Goal: Information Seeking & Learning: Learn about a topic

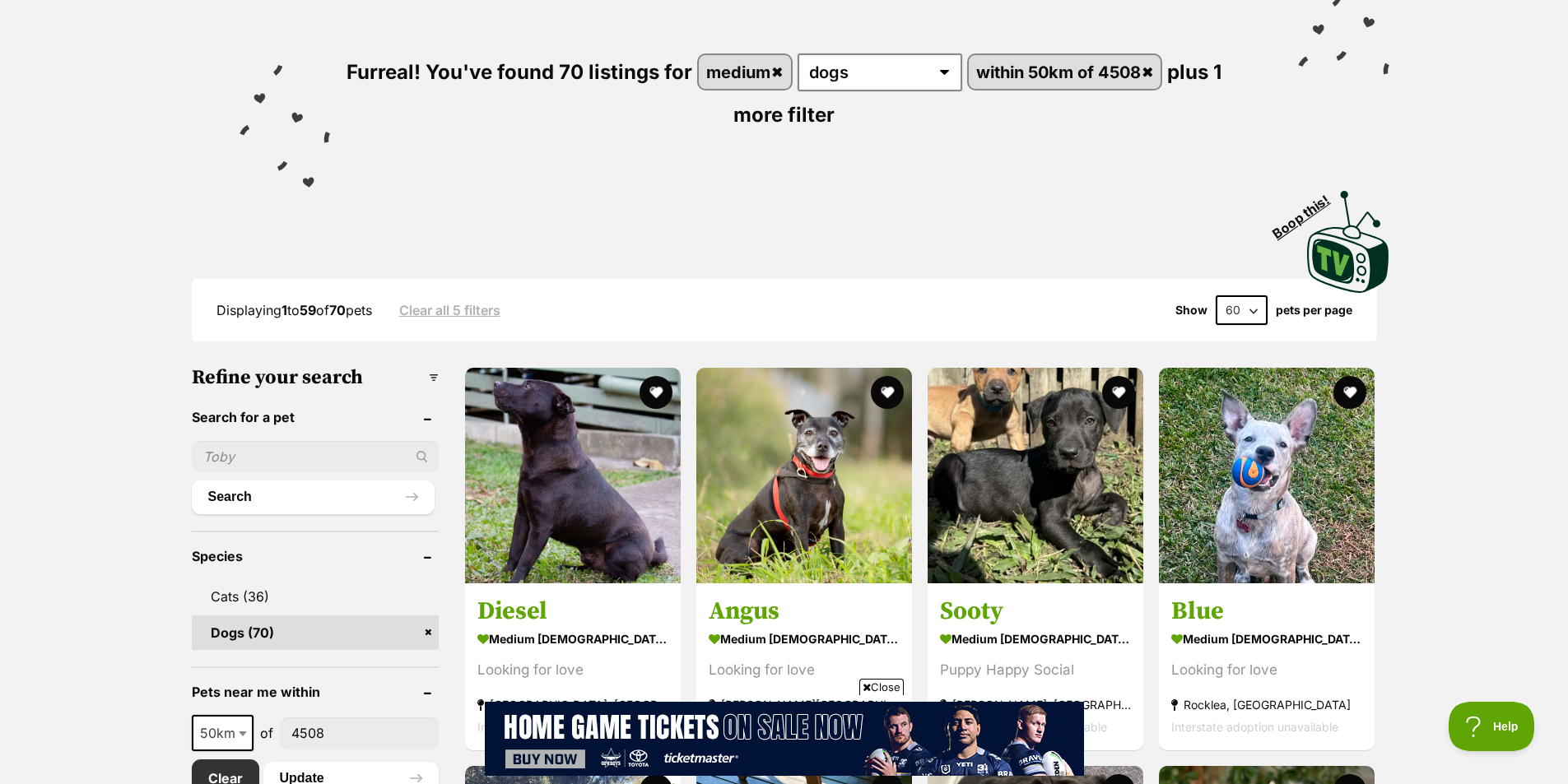
scroll to position [576, 0]
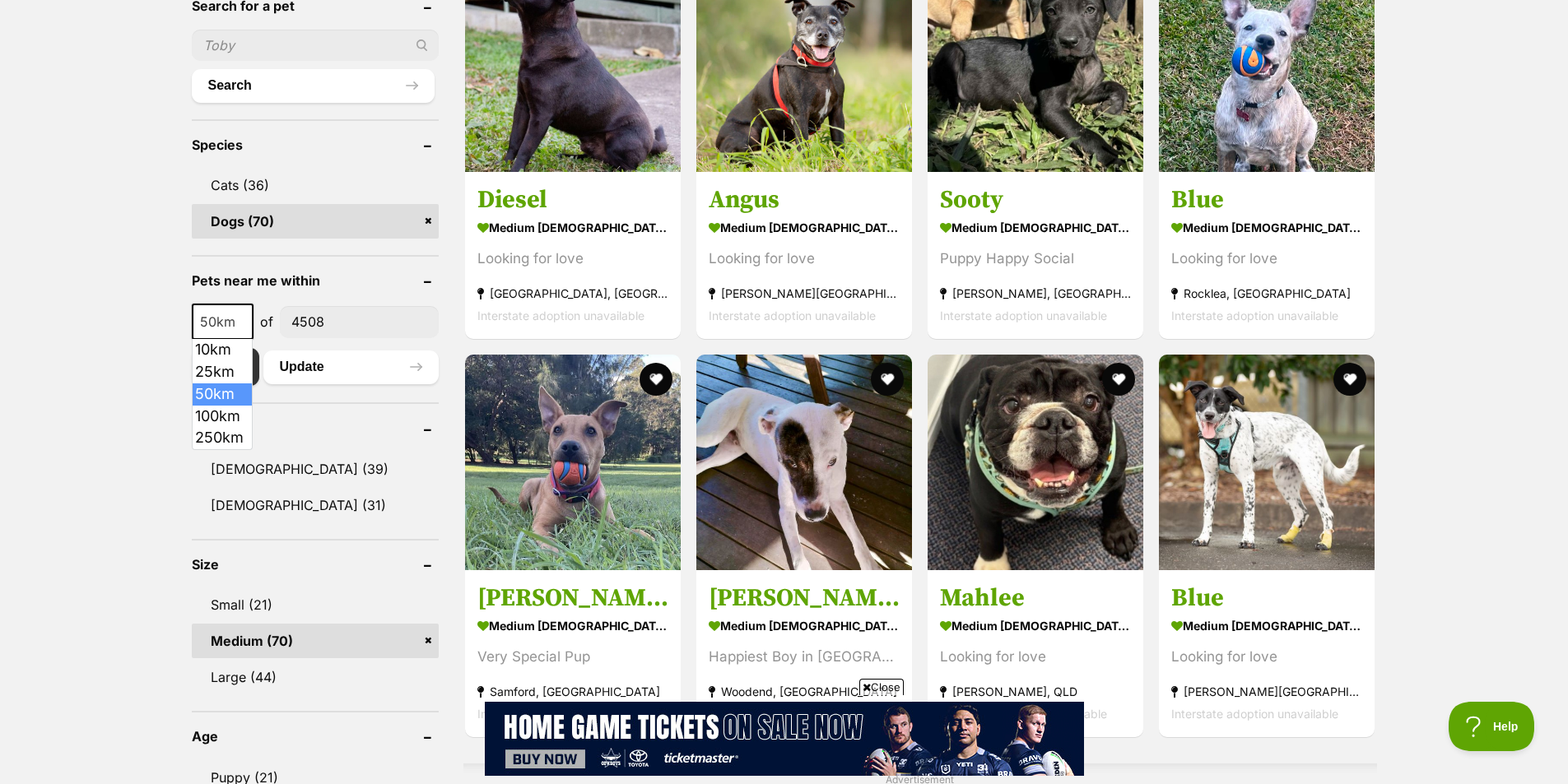
click at [244, 328] on span at bounding box center [244, 322] width 17 height 36
select select "250"
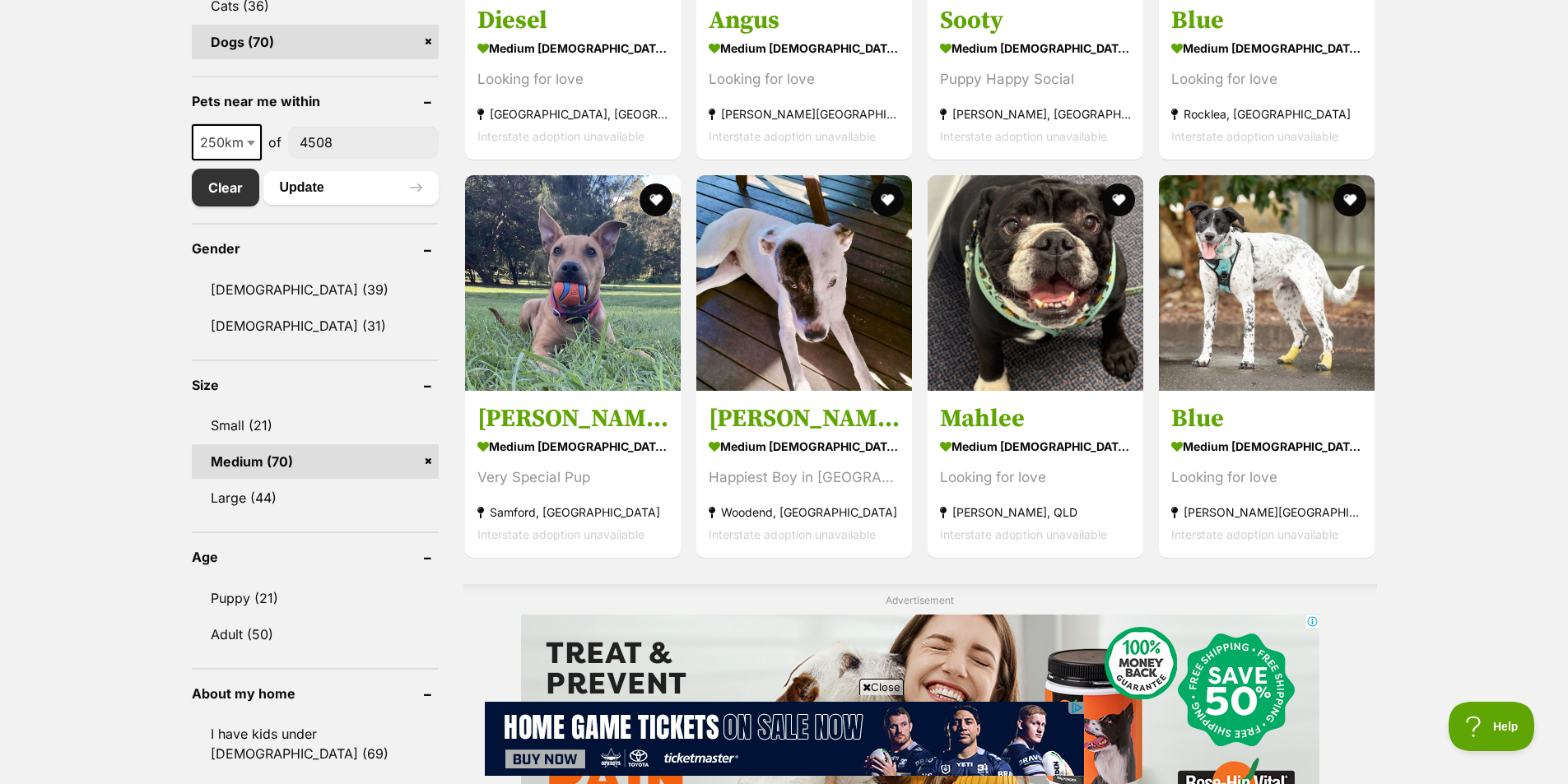
scroll to position [823, 0]
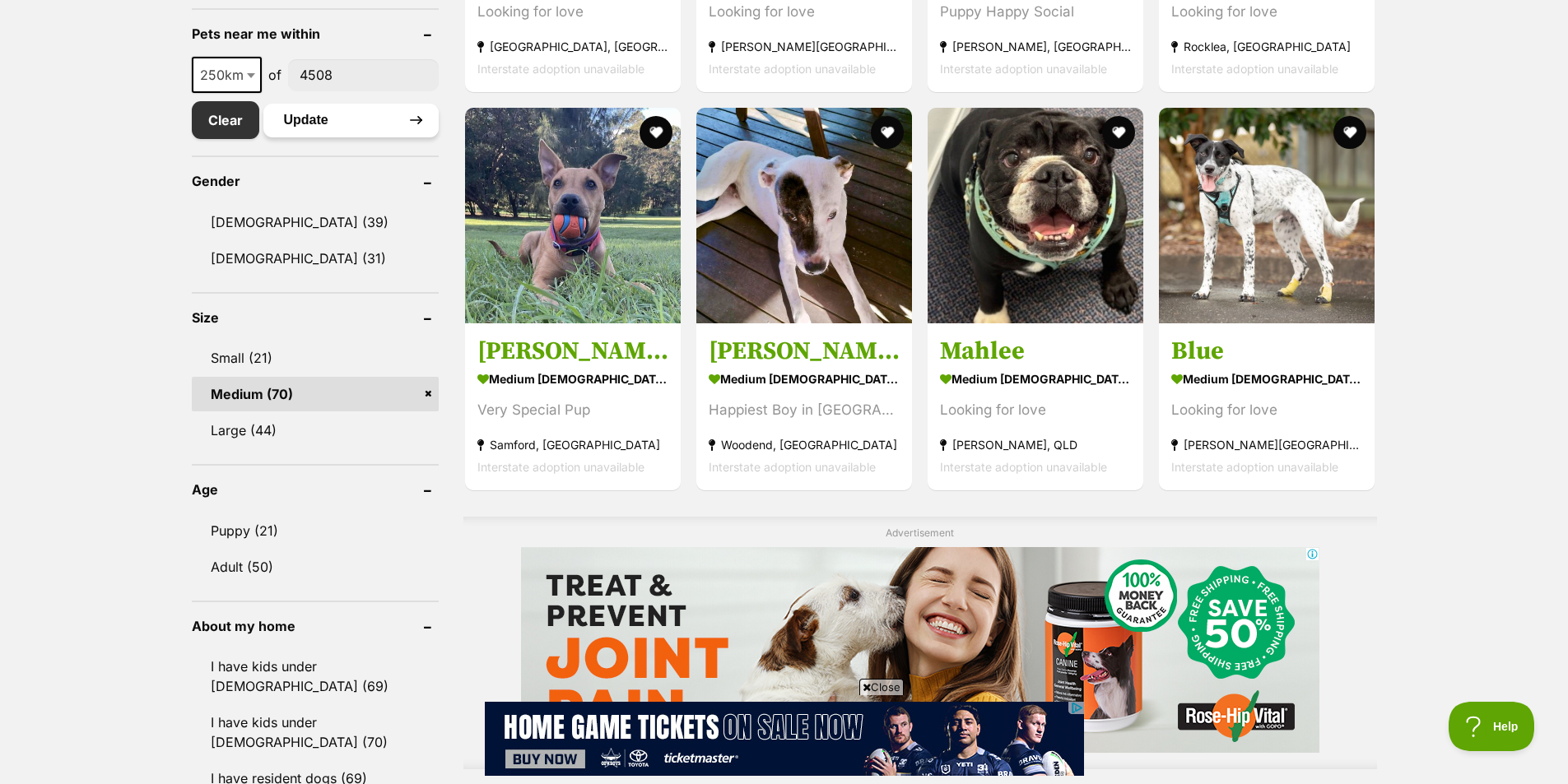
click at [298, 122] on button "Update" at bounding box center [351, 120] width 175 height 33
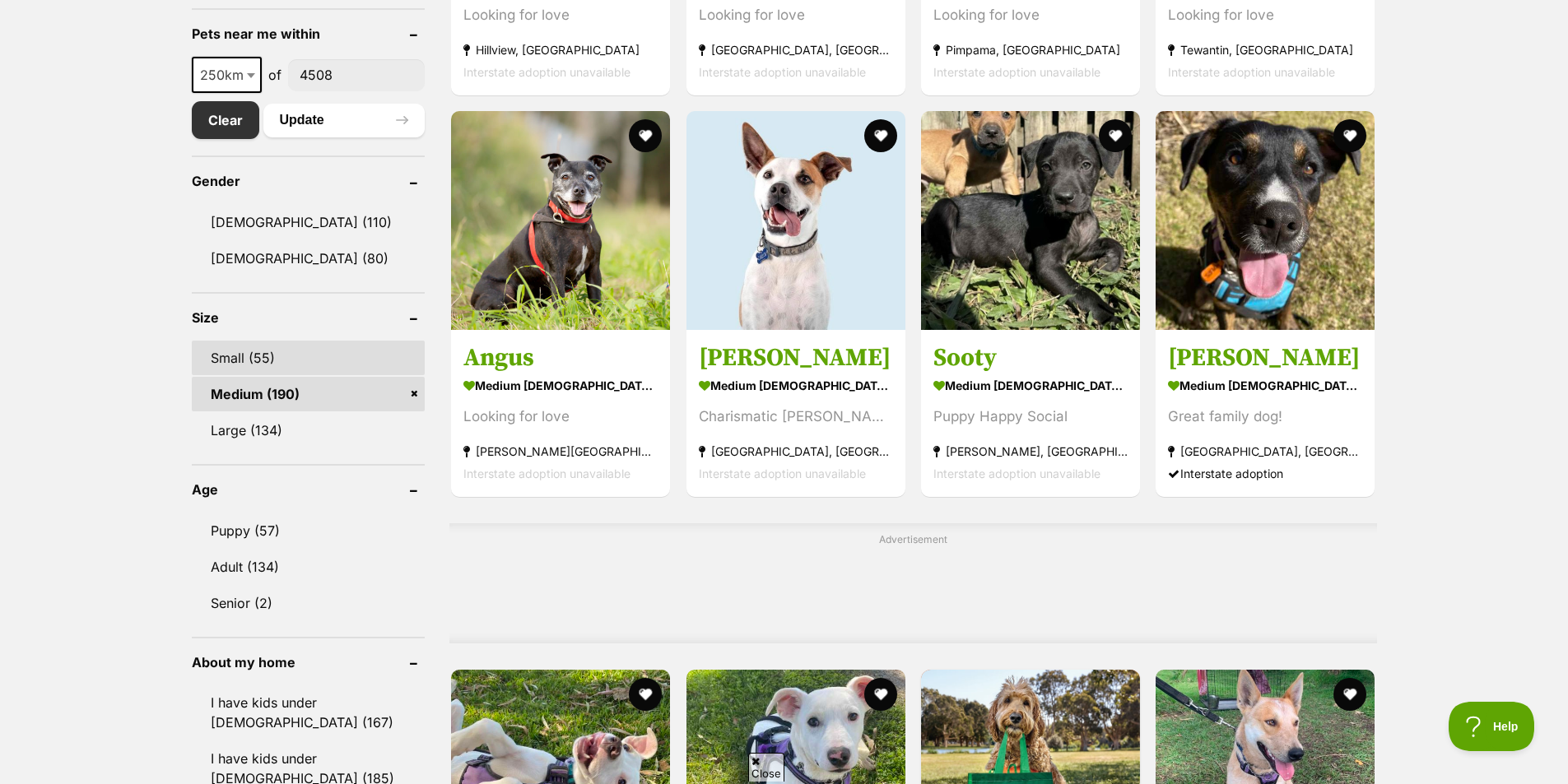
click at [342, 362] on link "Small (55)" at bounding box center [308, 358] width 233 height 34
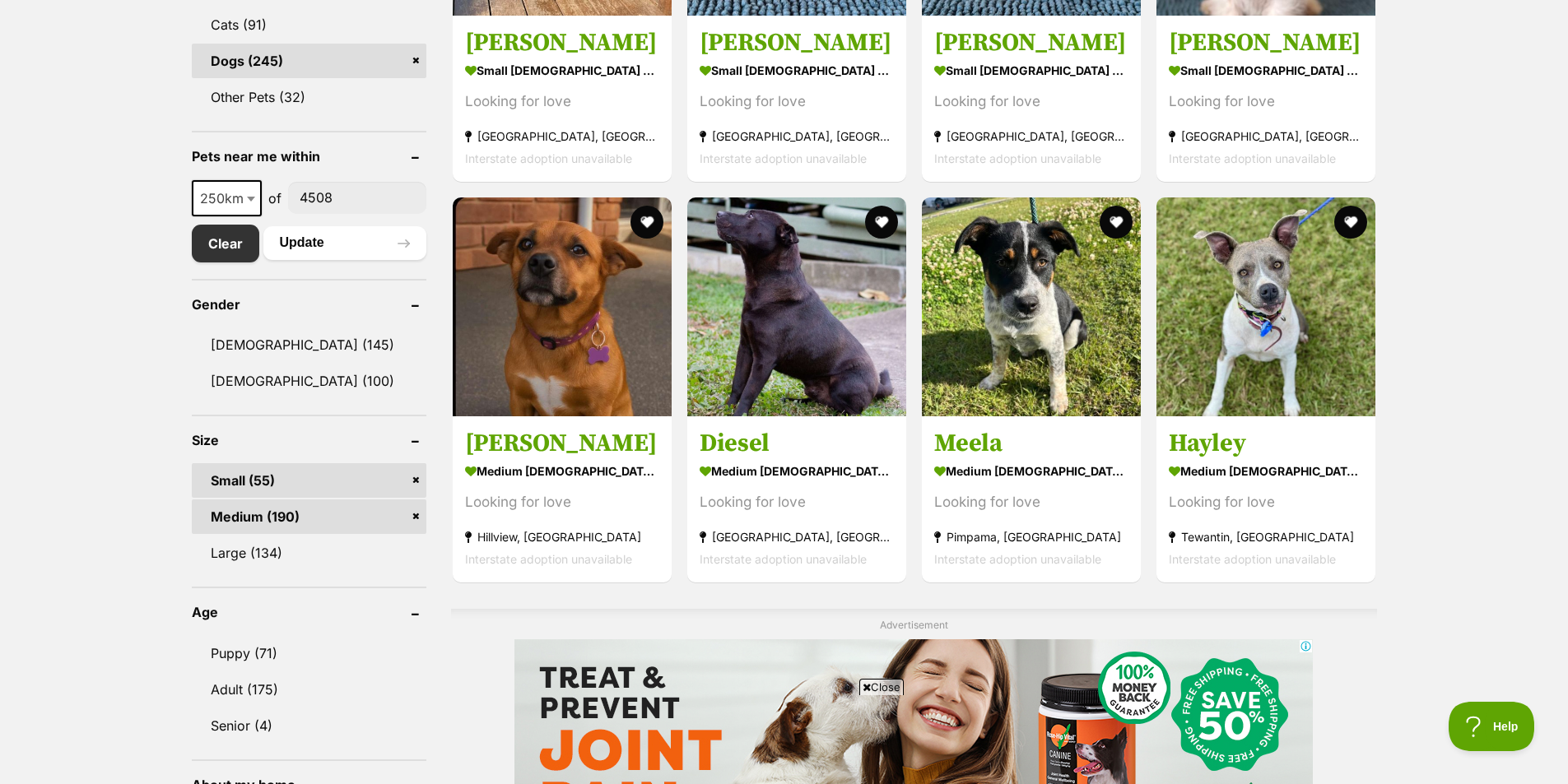
click at [378, 518] on link "Medium (190)" at bounding box center [309, 516] width 234 height 34
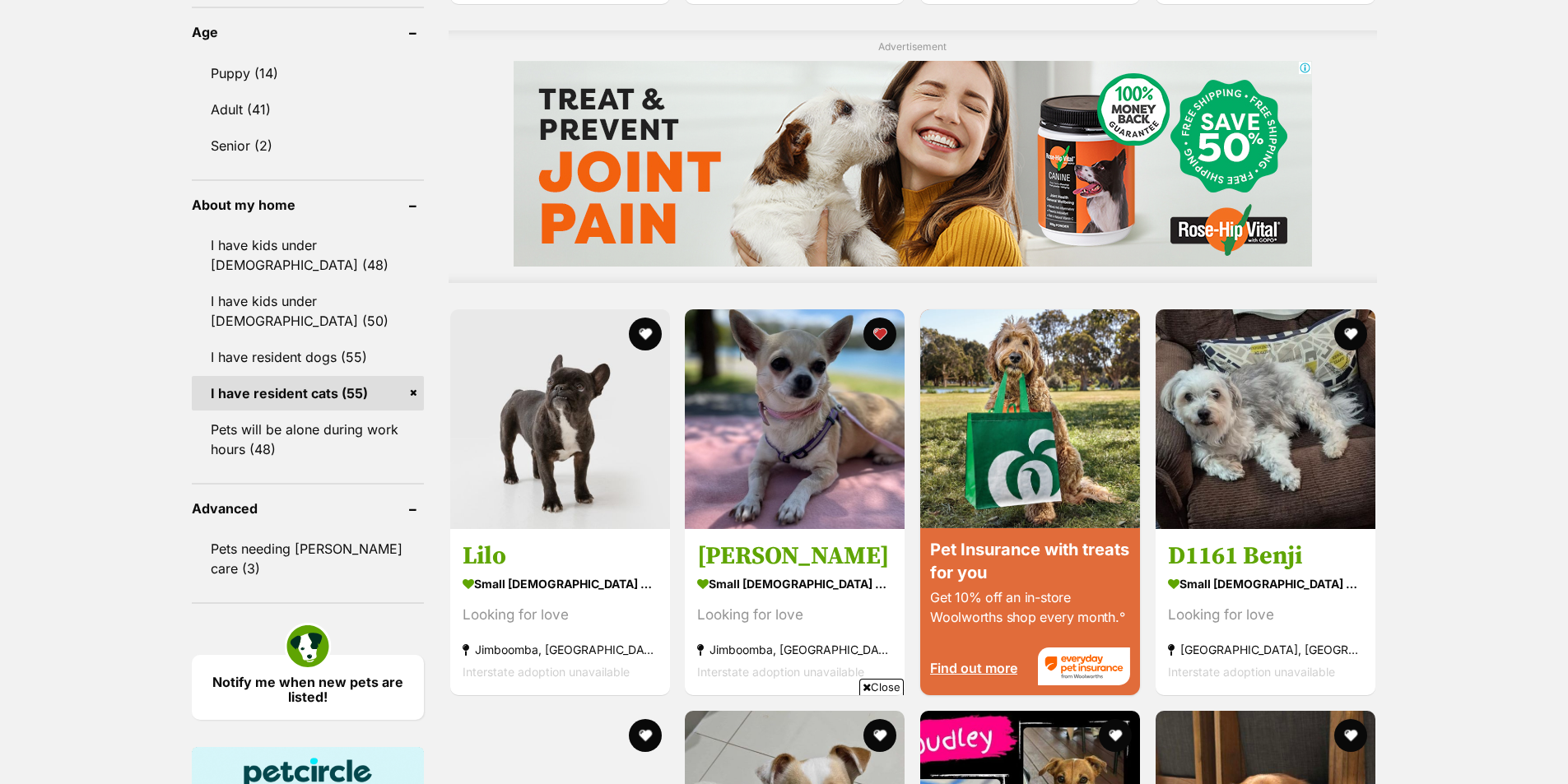
click at [349, 399] on link "I have resident cats (55)" at bounding box center [307, 393] width 232 height 34
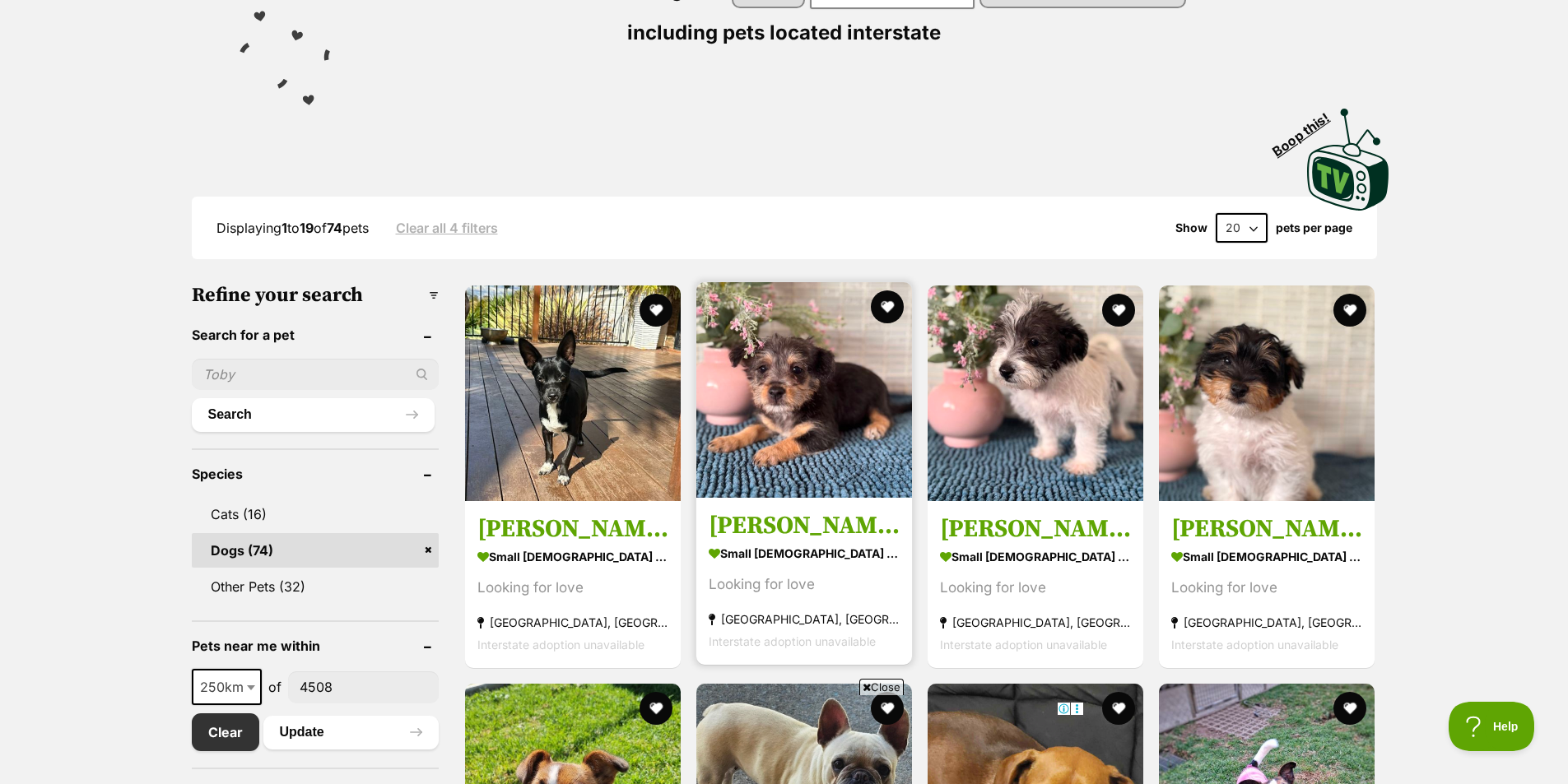
click at [815, 417] on img at bounding box center [803, 389] width 216 height 216
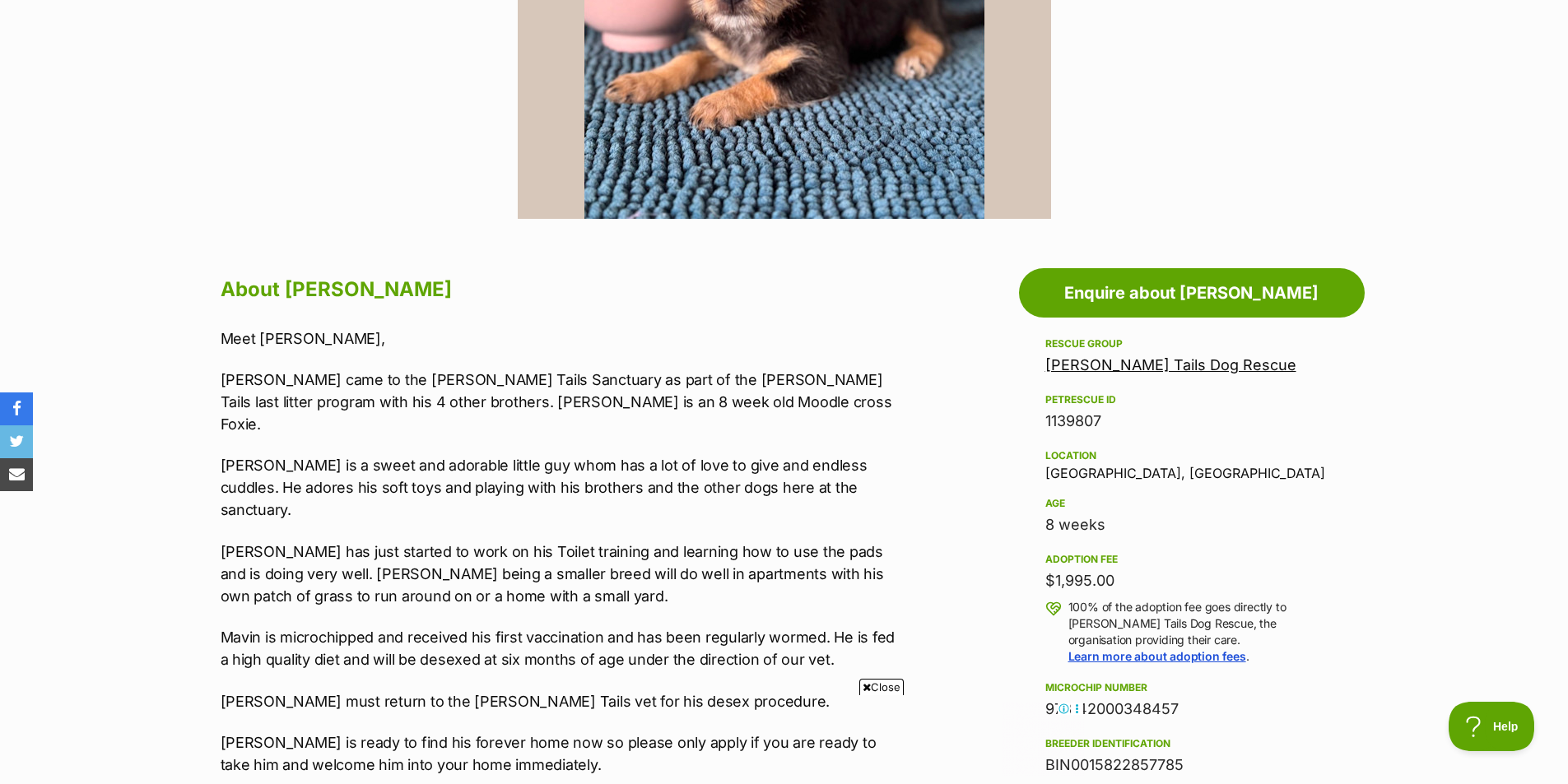
scroll to position [658, 0]
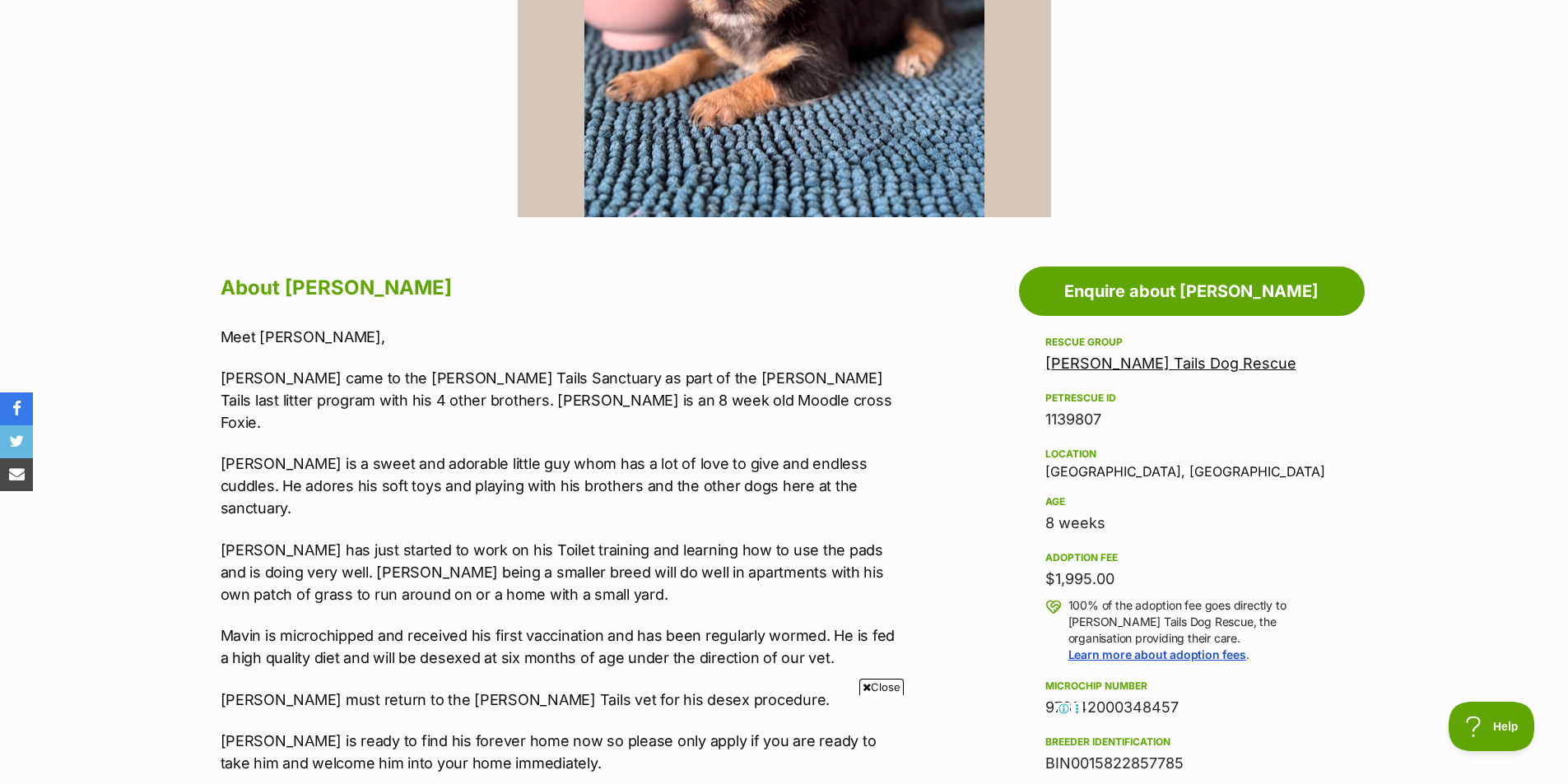
click at [879, 688] on span "Close" at bounding box center [881, 687] width 44 height 17
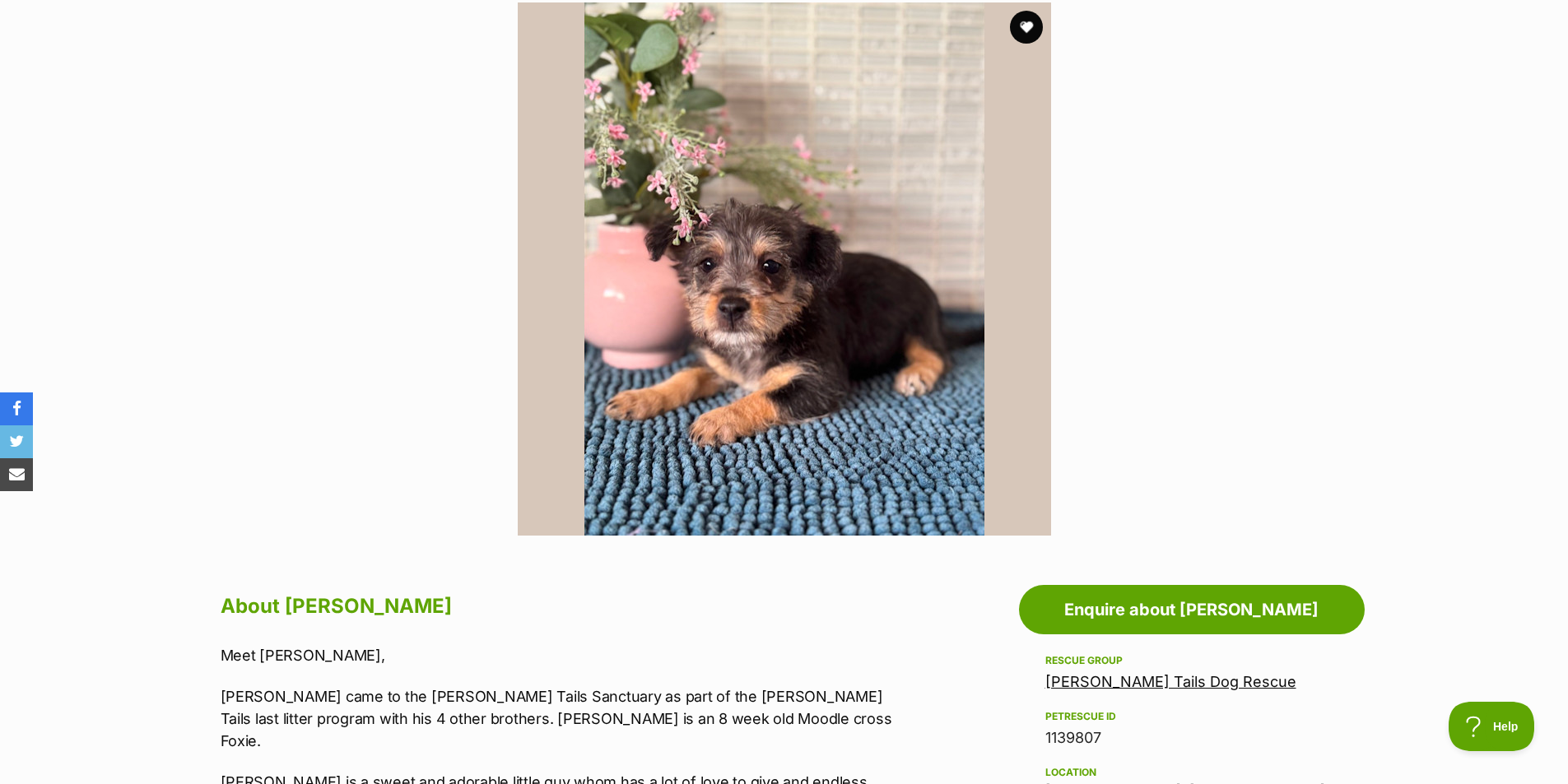
scroll to position [329, 0]
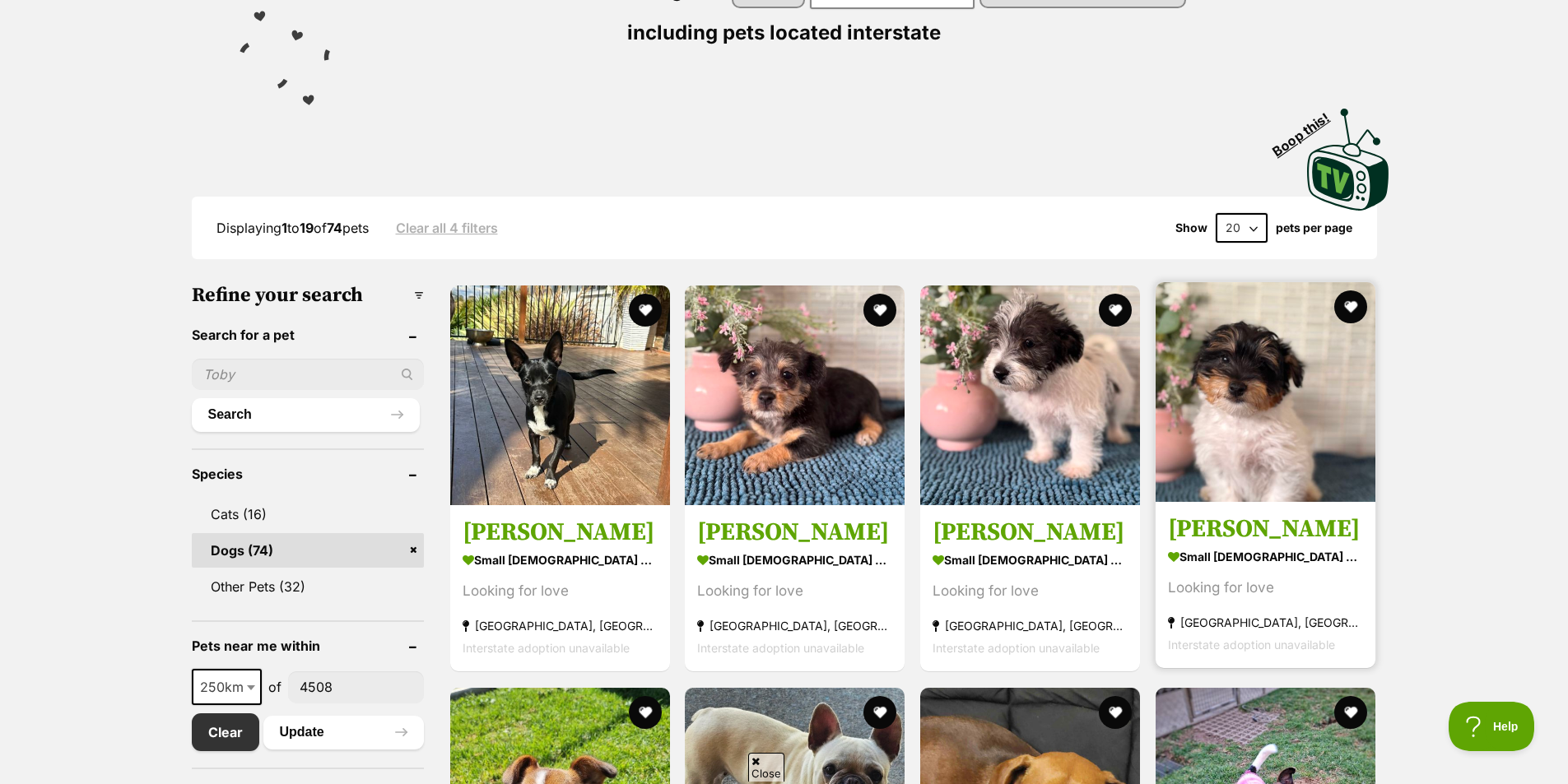
click at [1208, 417] on img at bounding box center [1265, 391] width 219 height 219
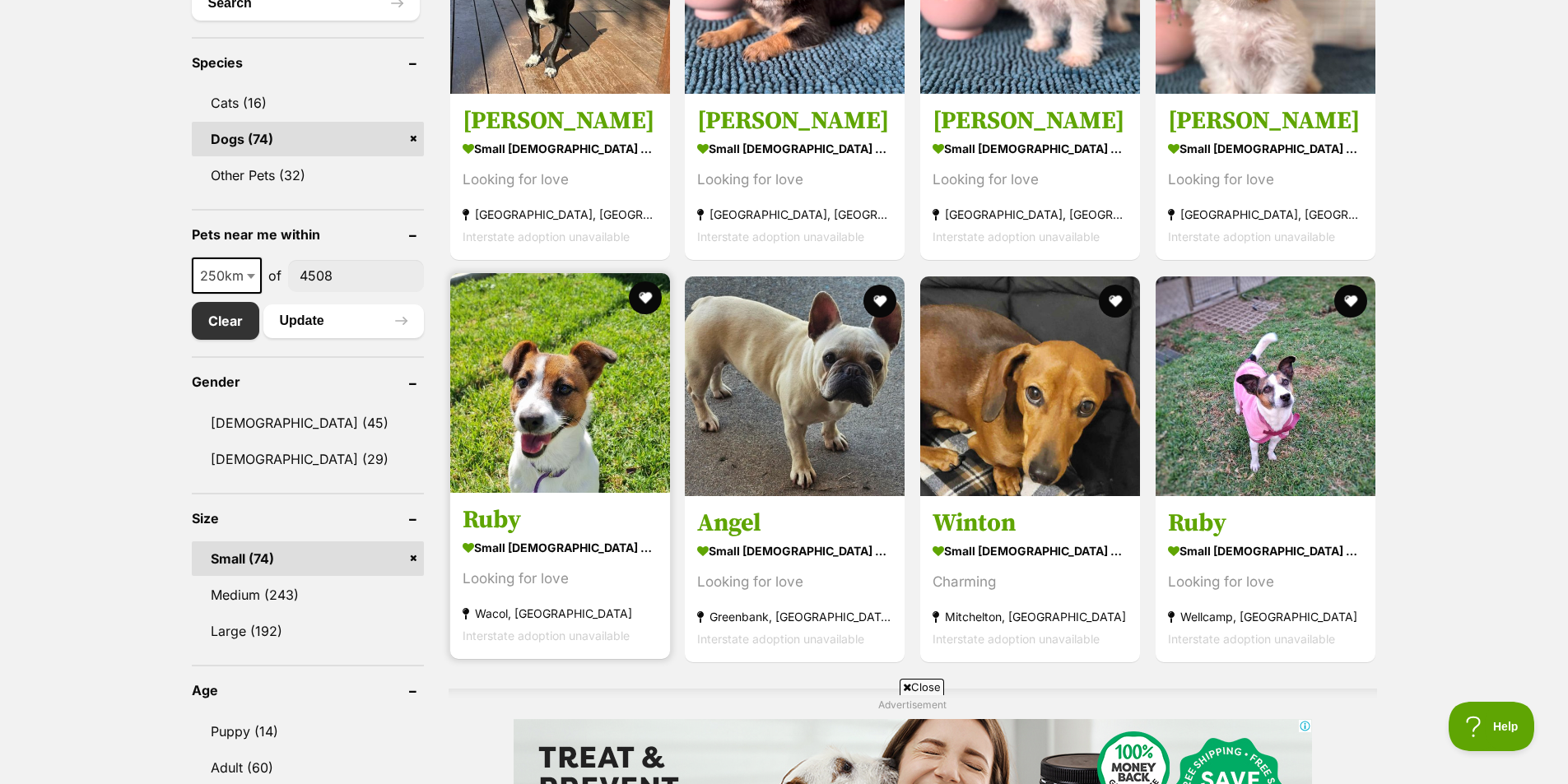
click at [546, 400] on img at bounding box center [559, 382] width 219 height 219
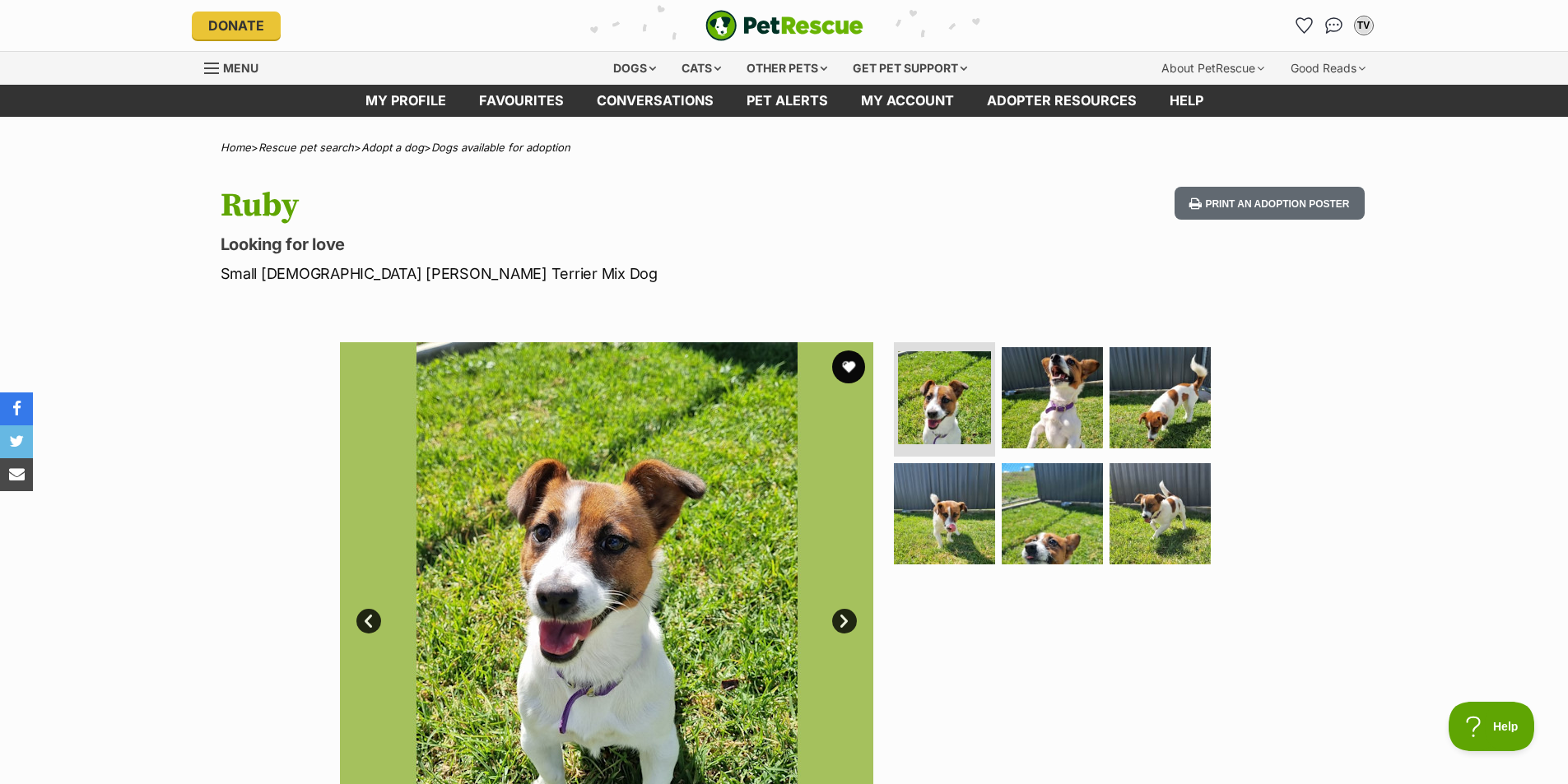
click at [842, 619] on link "Next" at bounding box center [845, 621] width 25 height 25
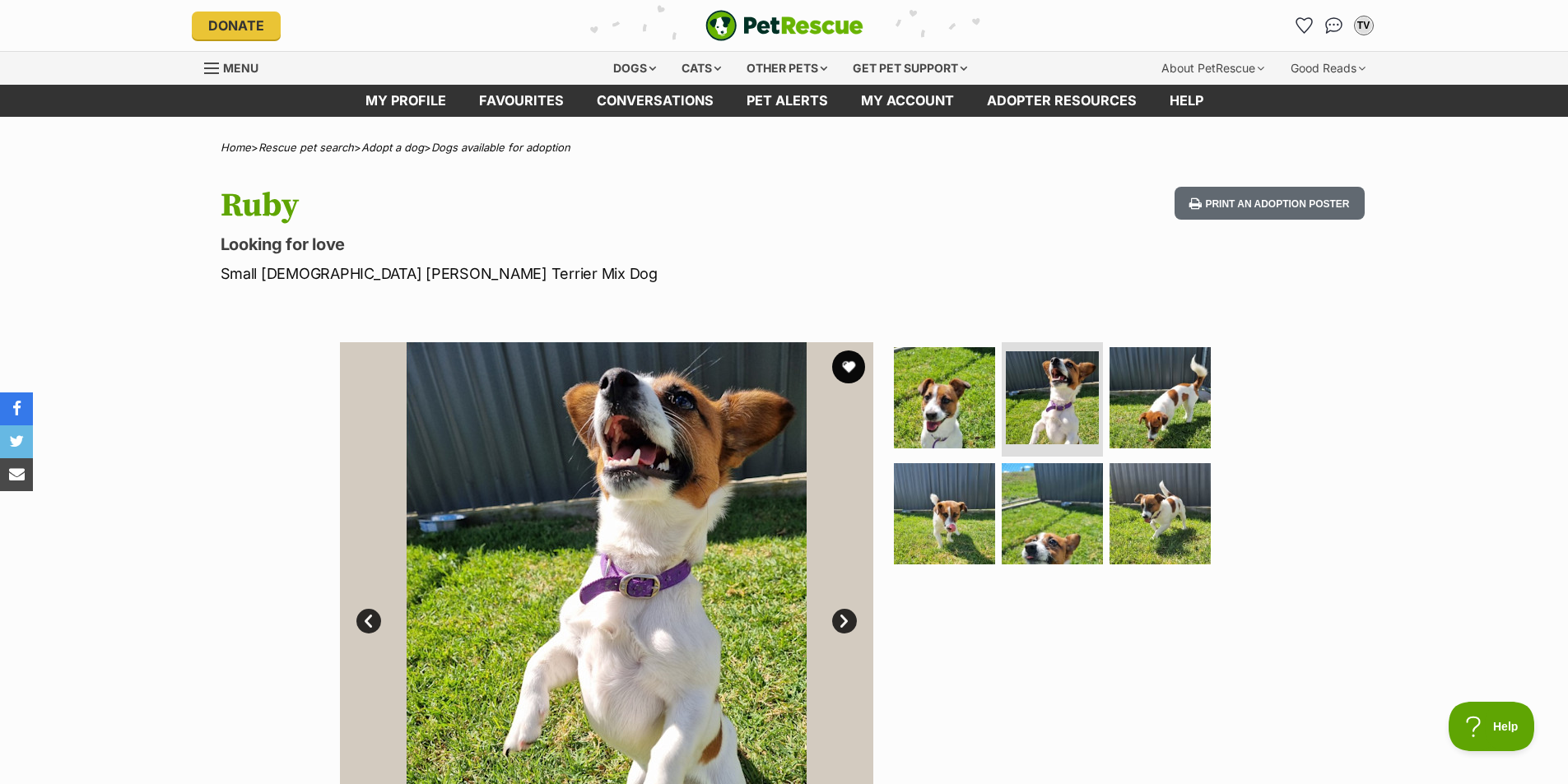
click at [849, 625] on link "Next" at bounding box center [845, 621] width 25 height 25
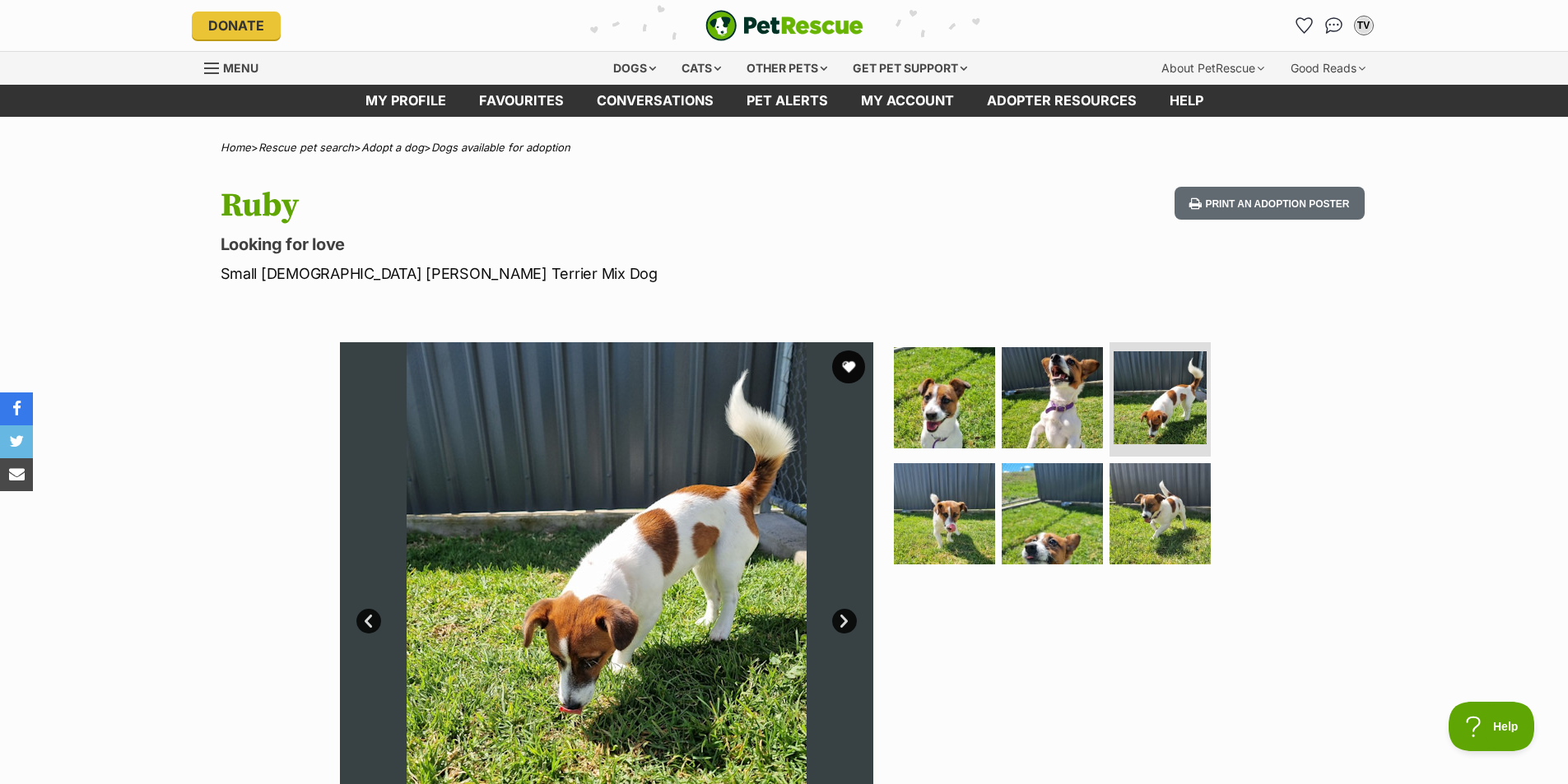
click at [845, 623] on link "Next" at bounding box center [845, 621] width 25 height 25
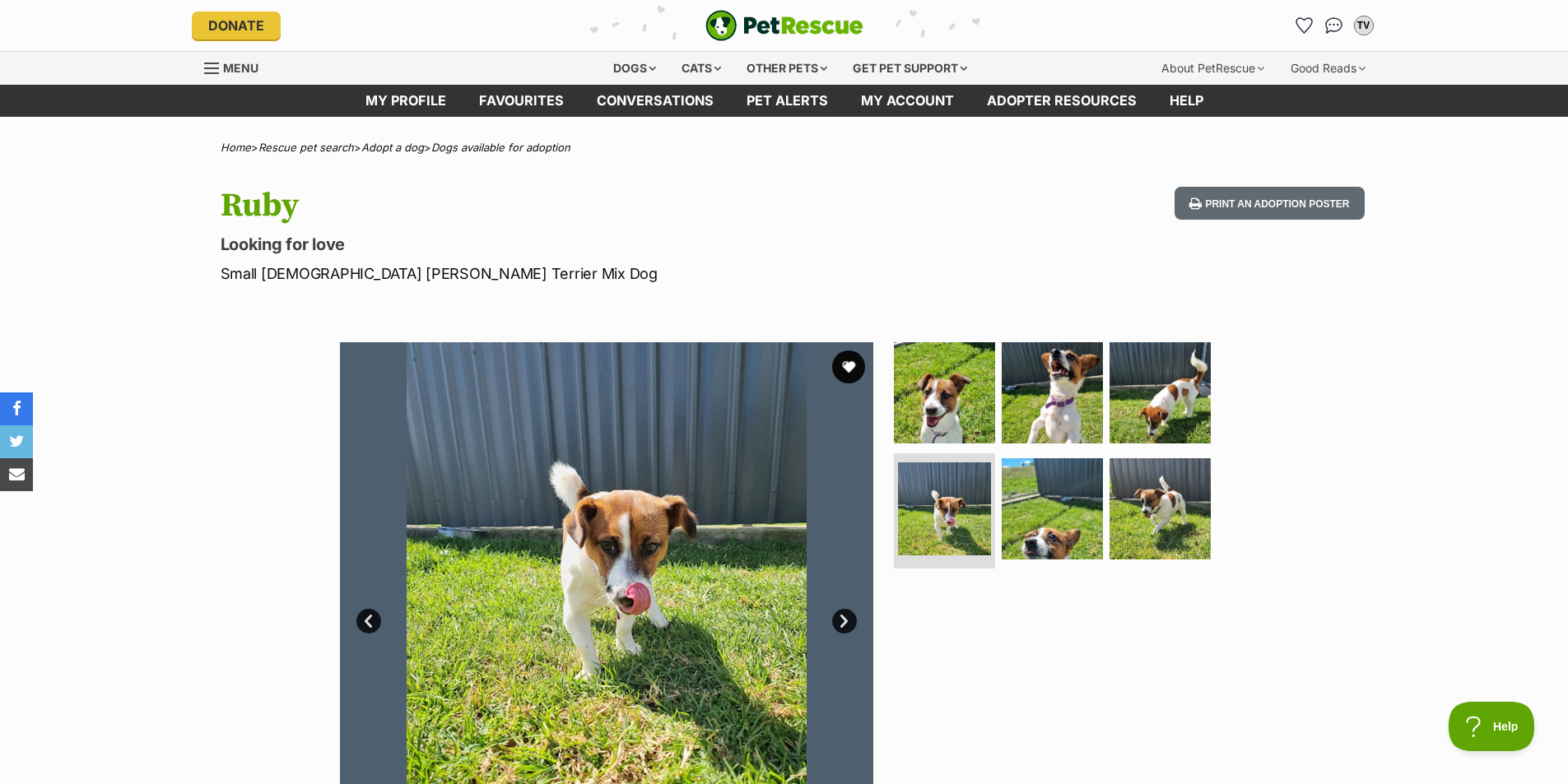
click at [845, 623] on link "Next" at bounding box center [845, 621] width 25 height 25
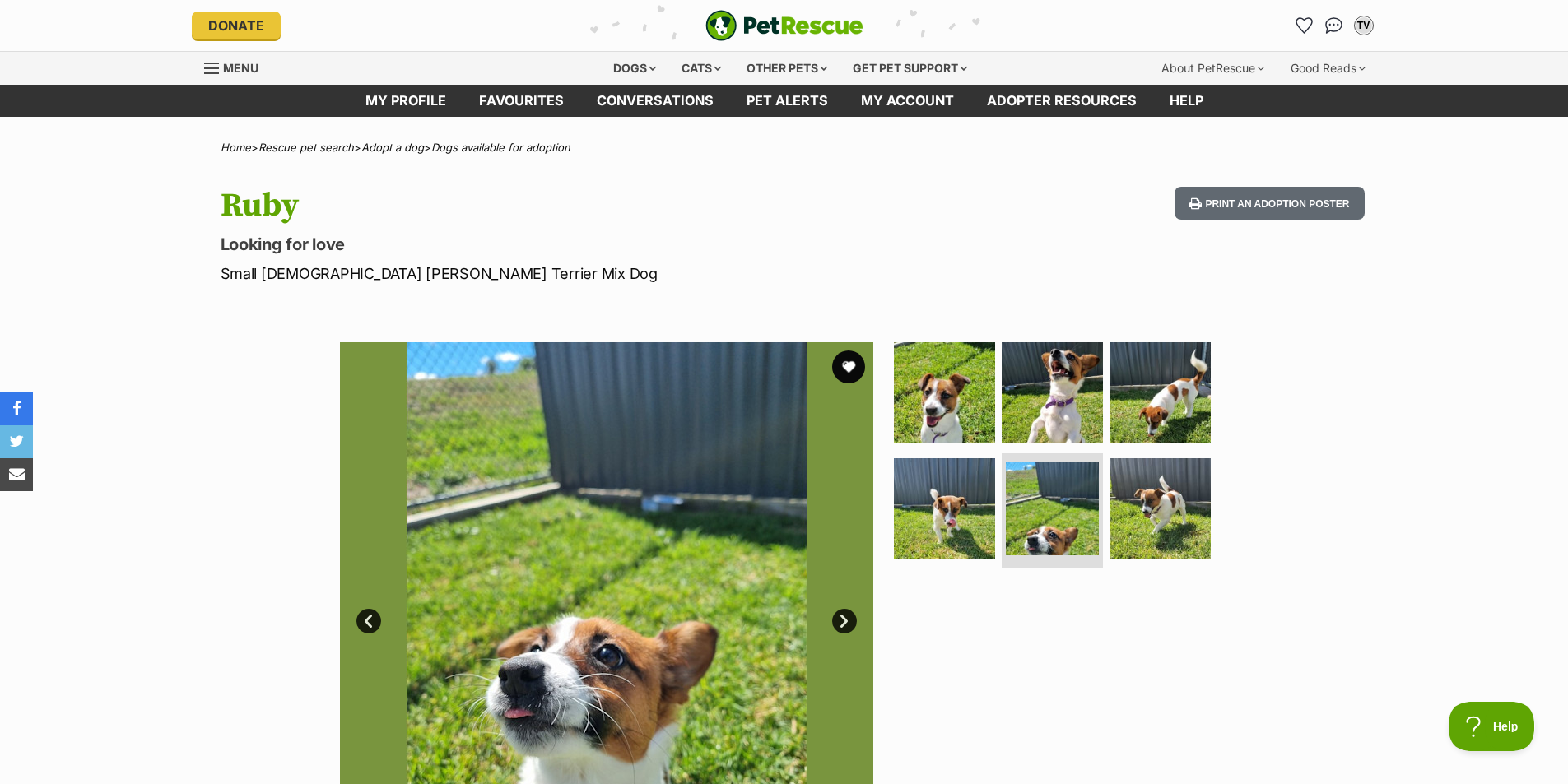
click at [847, 621] on link "Next" at bounding box center [845, 621] width 25 height 25
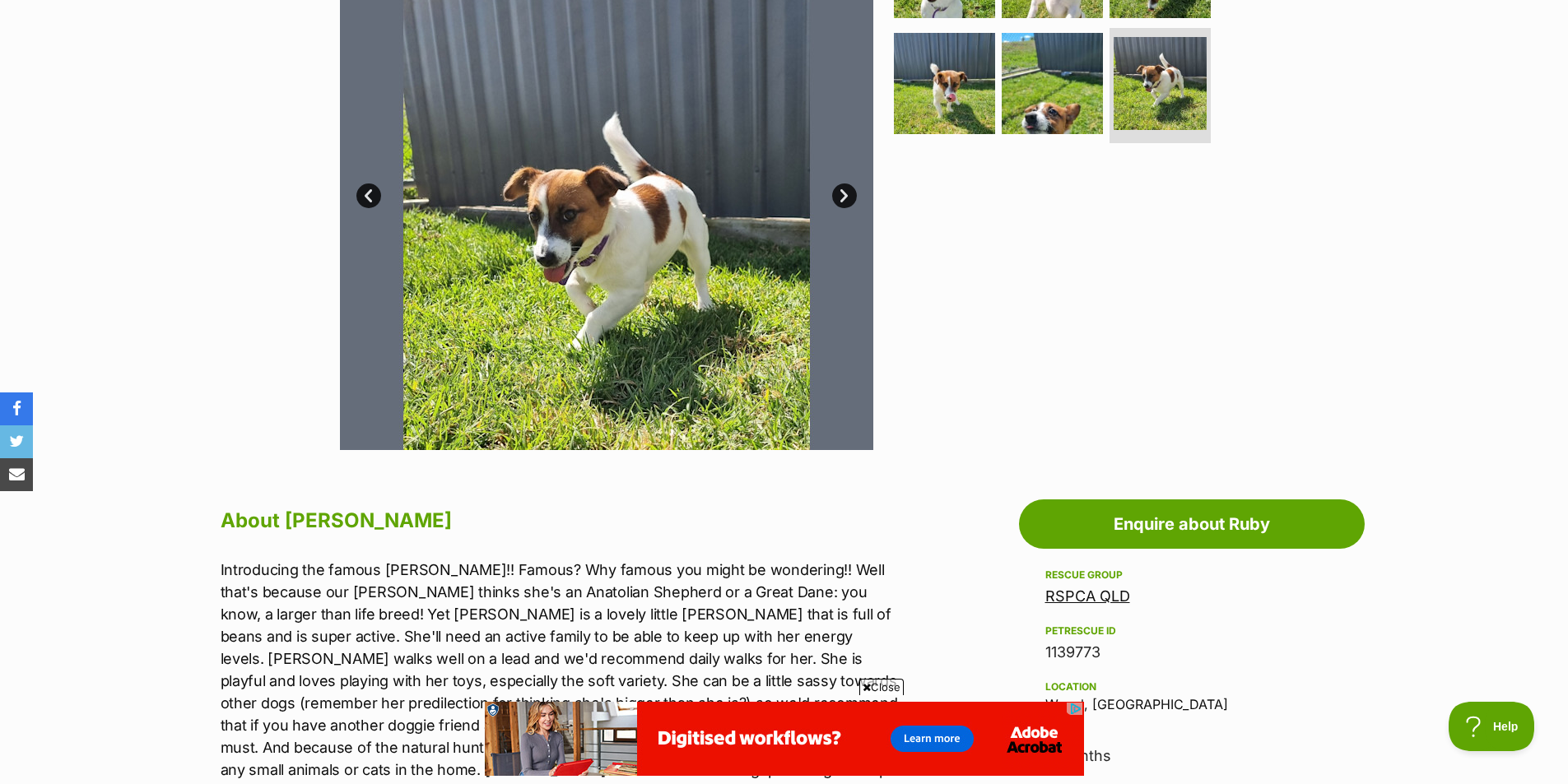
scroll to position [165, 0]
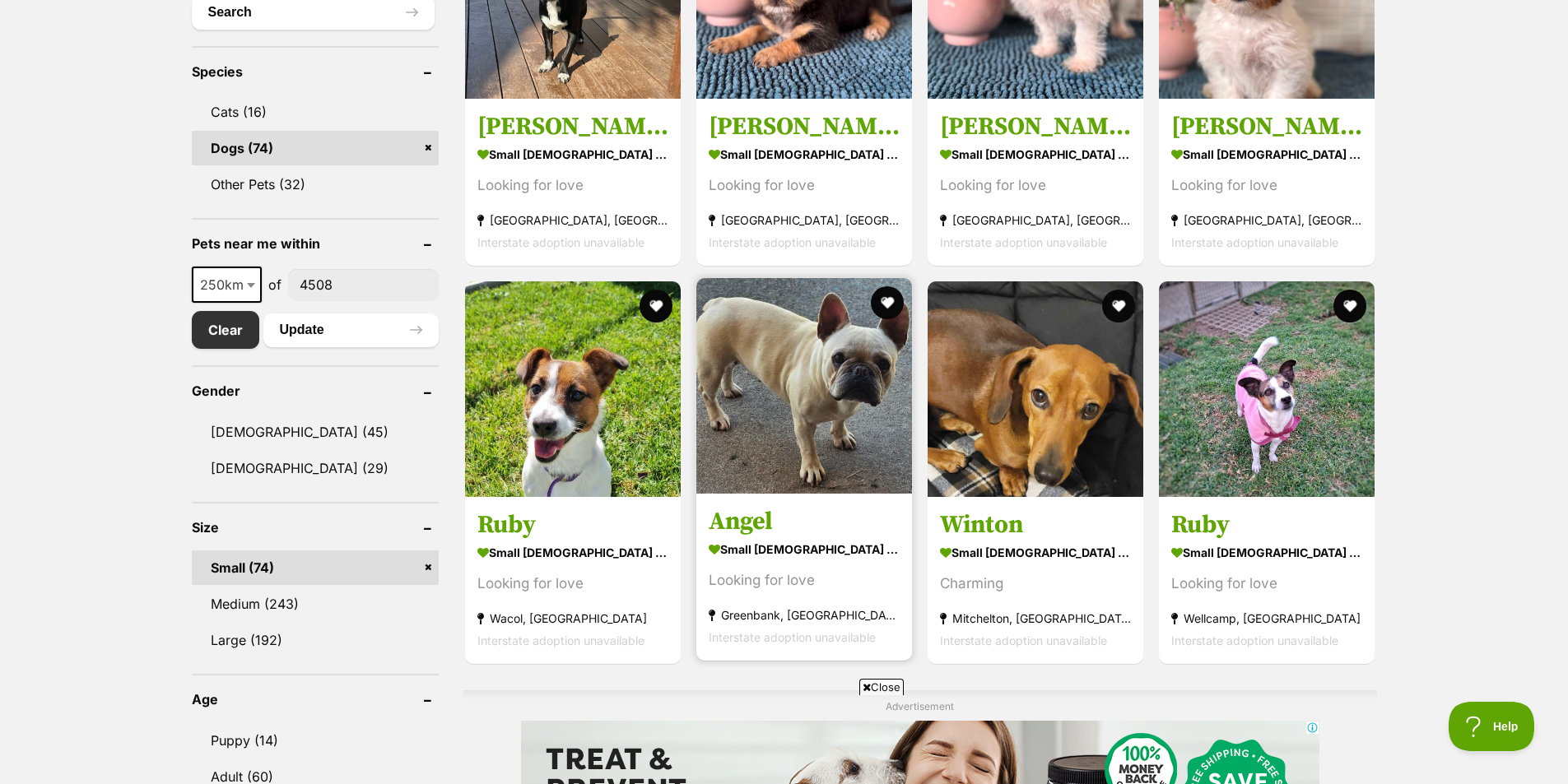
click at [810, 414] on img at bounding box center [803, 386] width 216 height 216
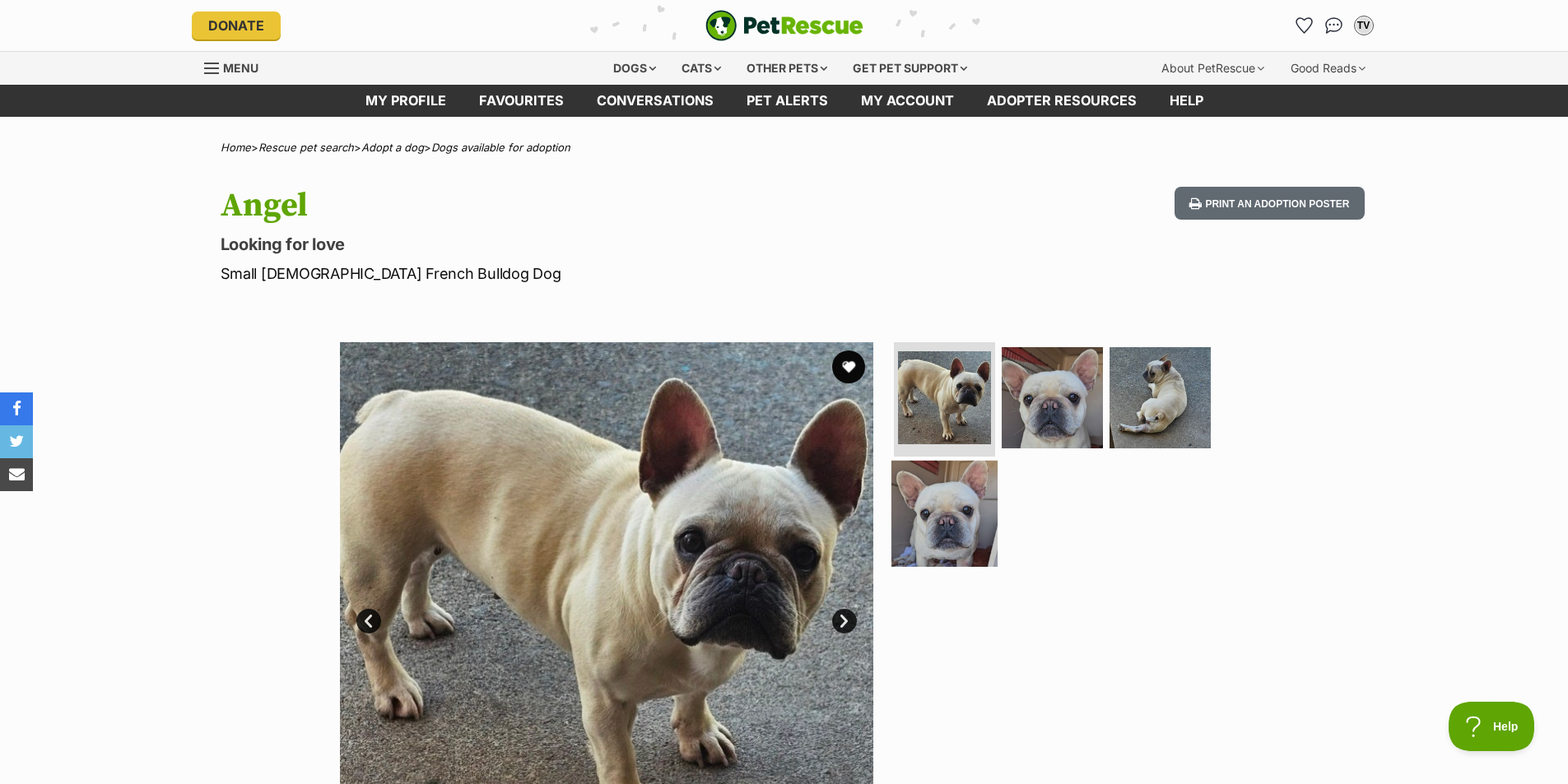
click at [932, 514] on img at bounding box center [944, 514] width 107 height 107
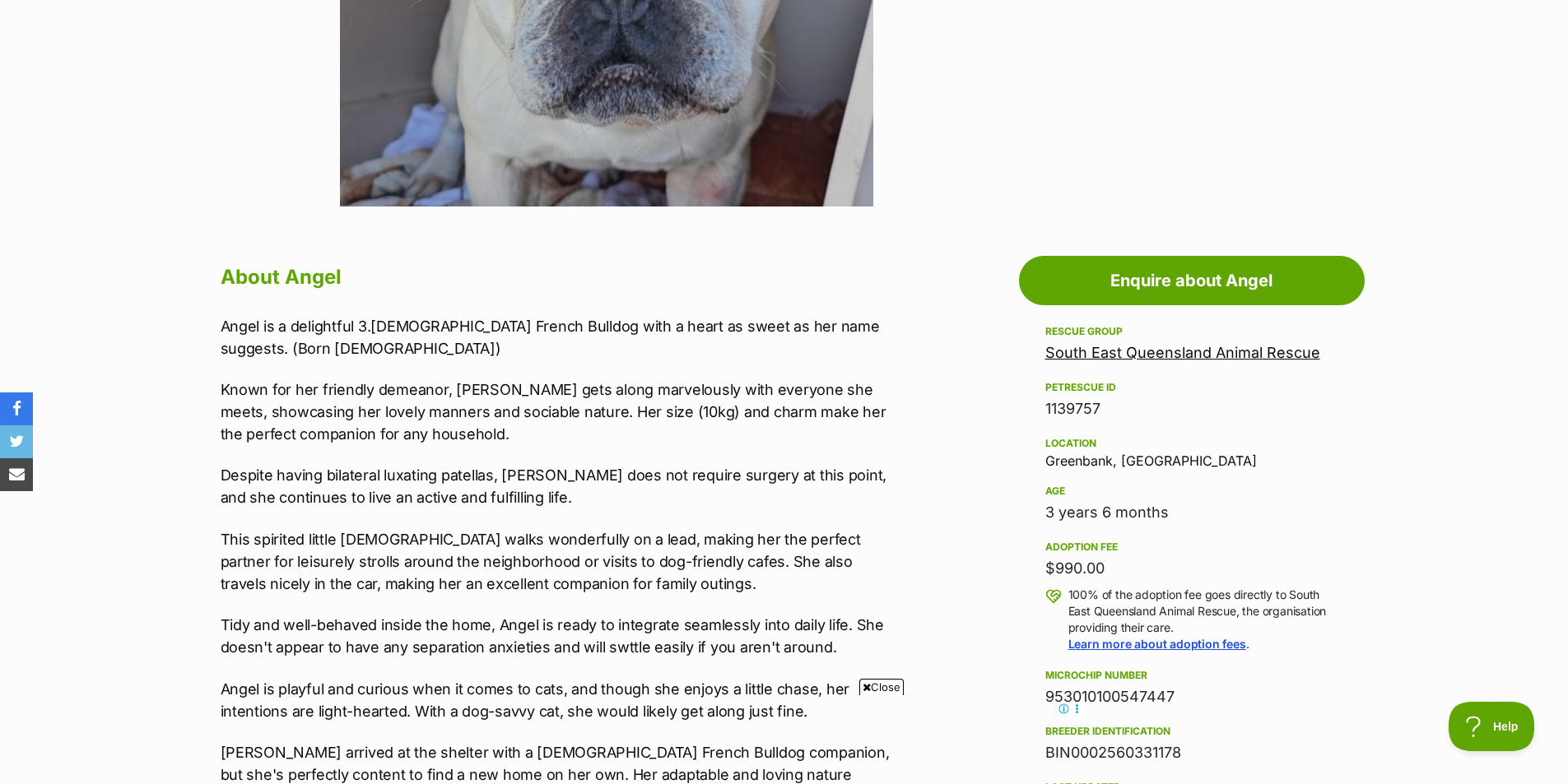
scroll to position [906, 0]
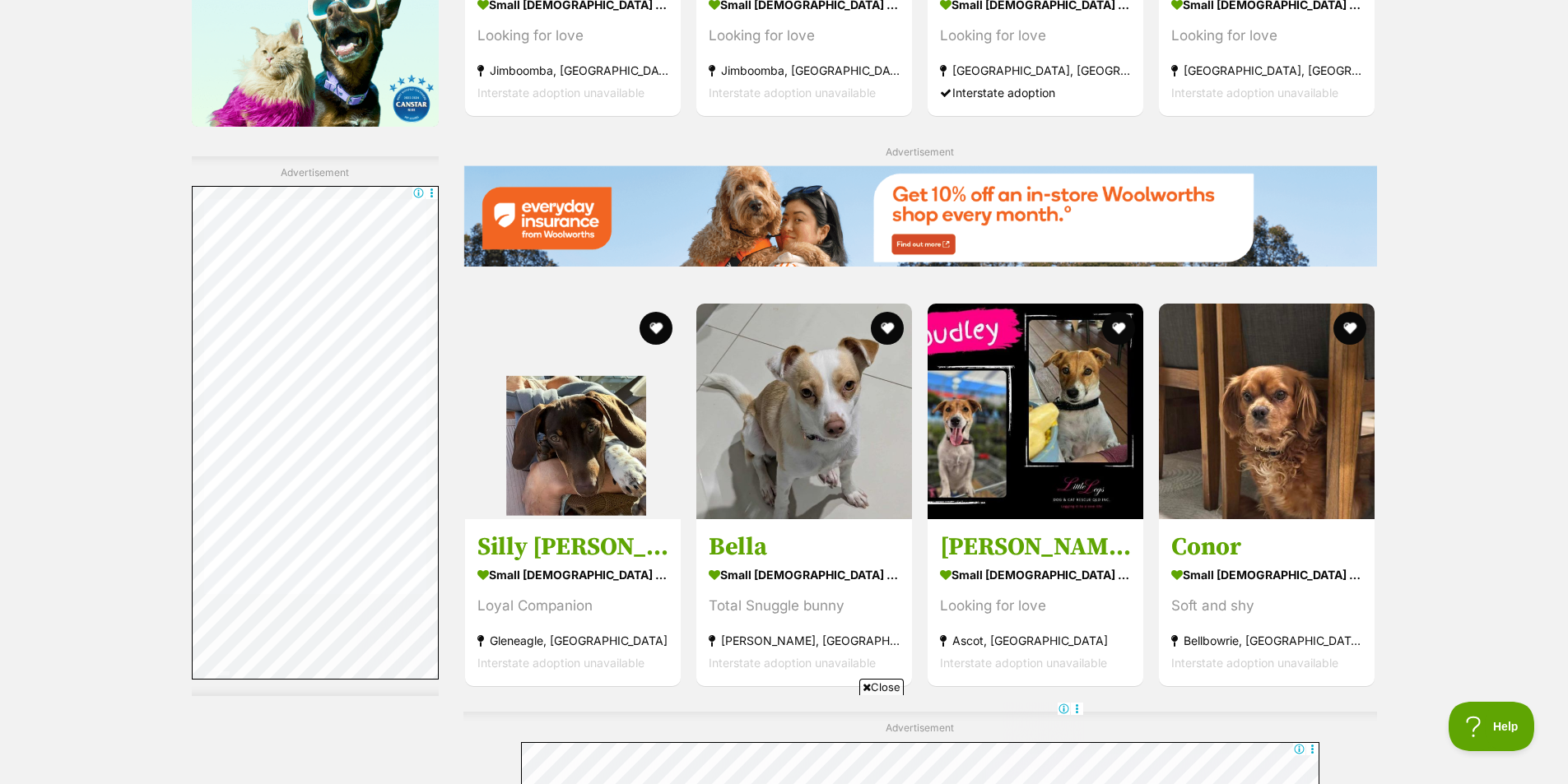
scroll to position [2286, 0]
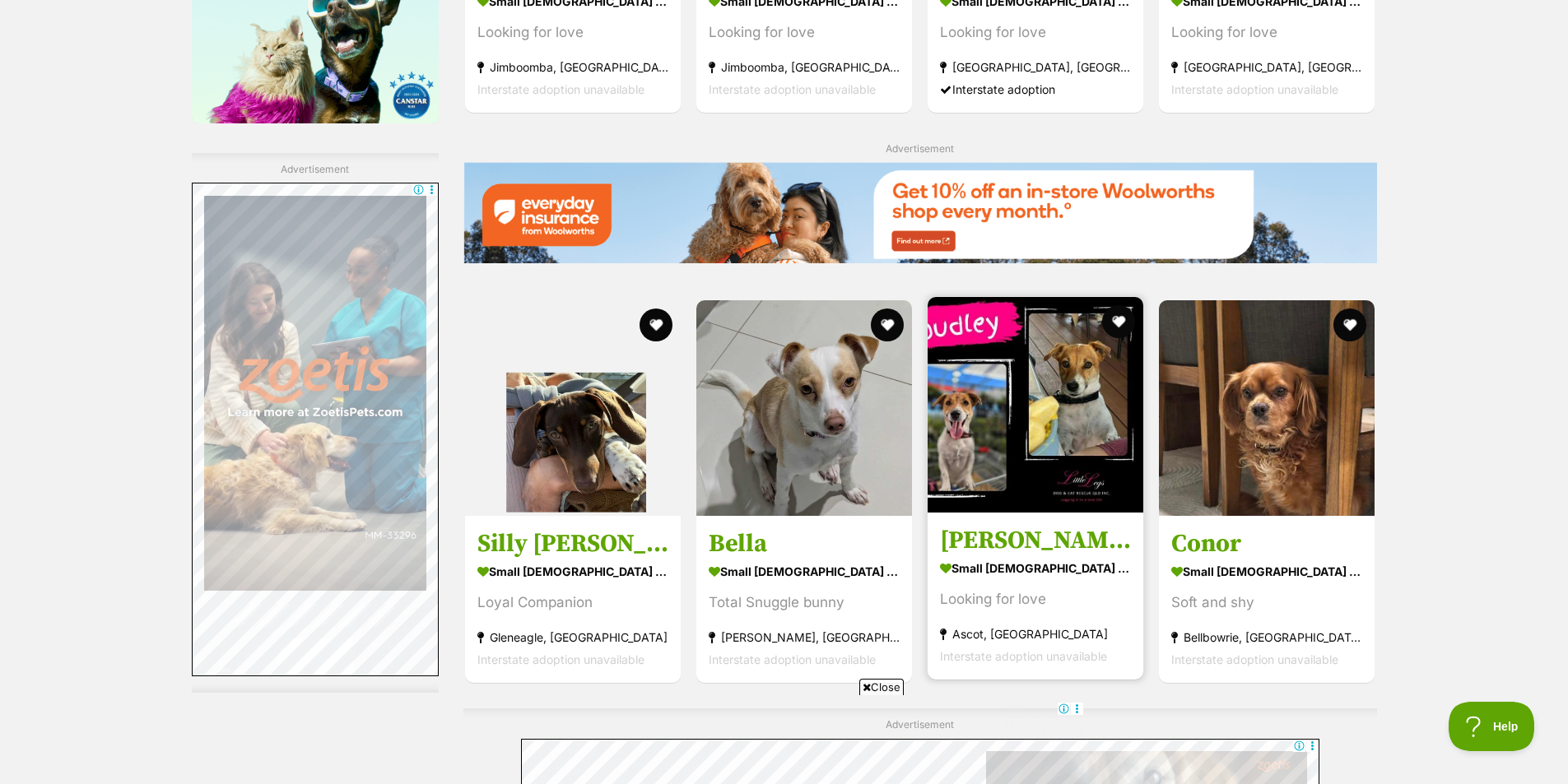
click at [1032, 470] on img at bounding box center [1035, 404] width 216 height 216
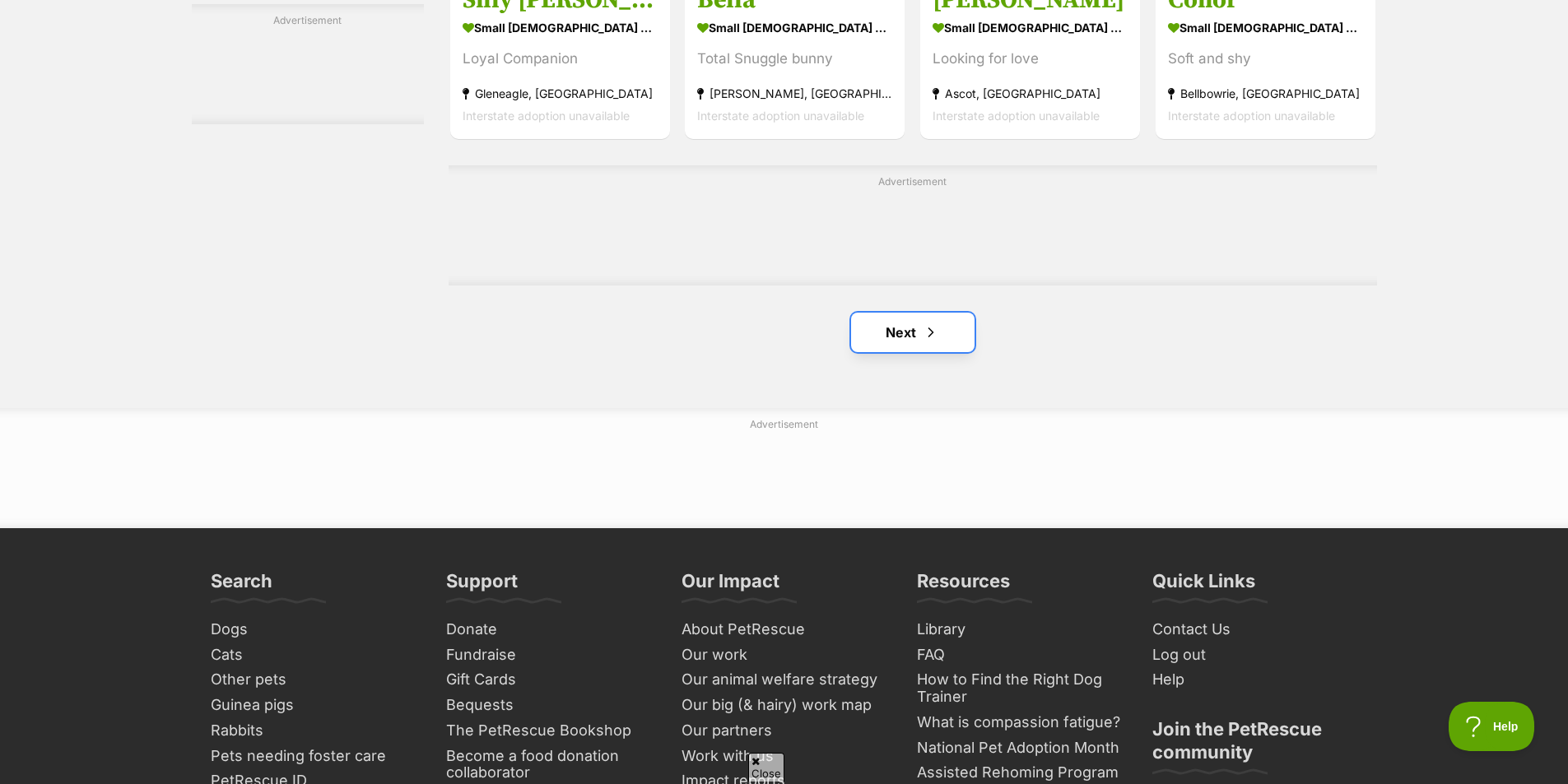
click at [900, 337] on link "Next" at bounding box center [913, 332] width 123 height 40
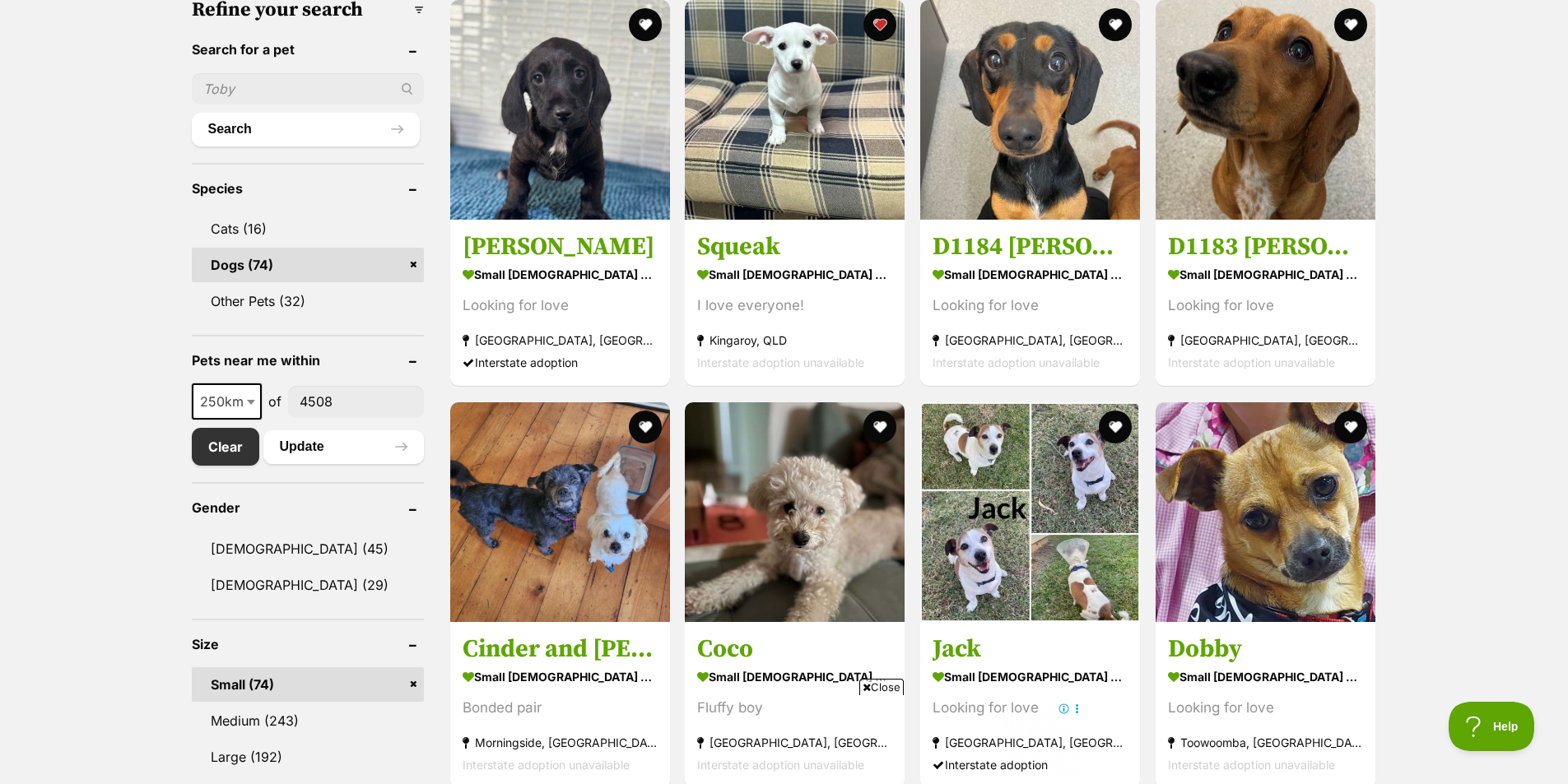
scroll to position [576, 0]
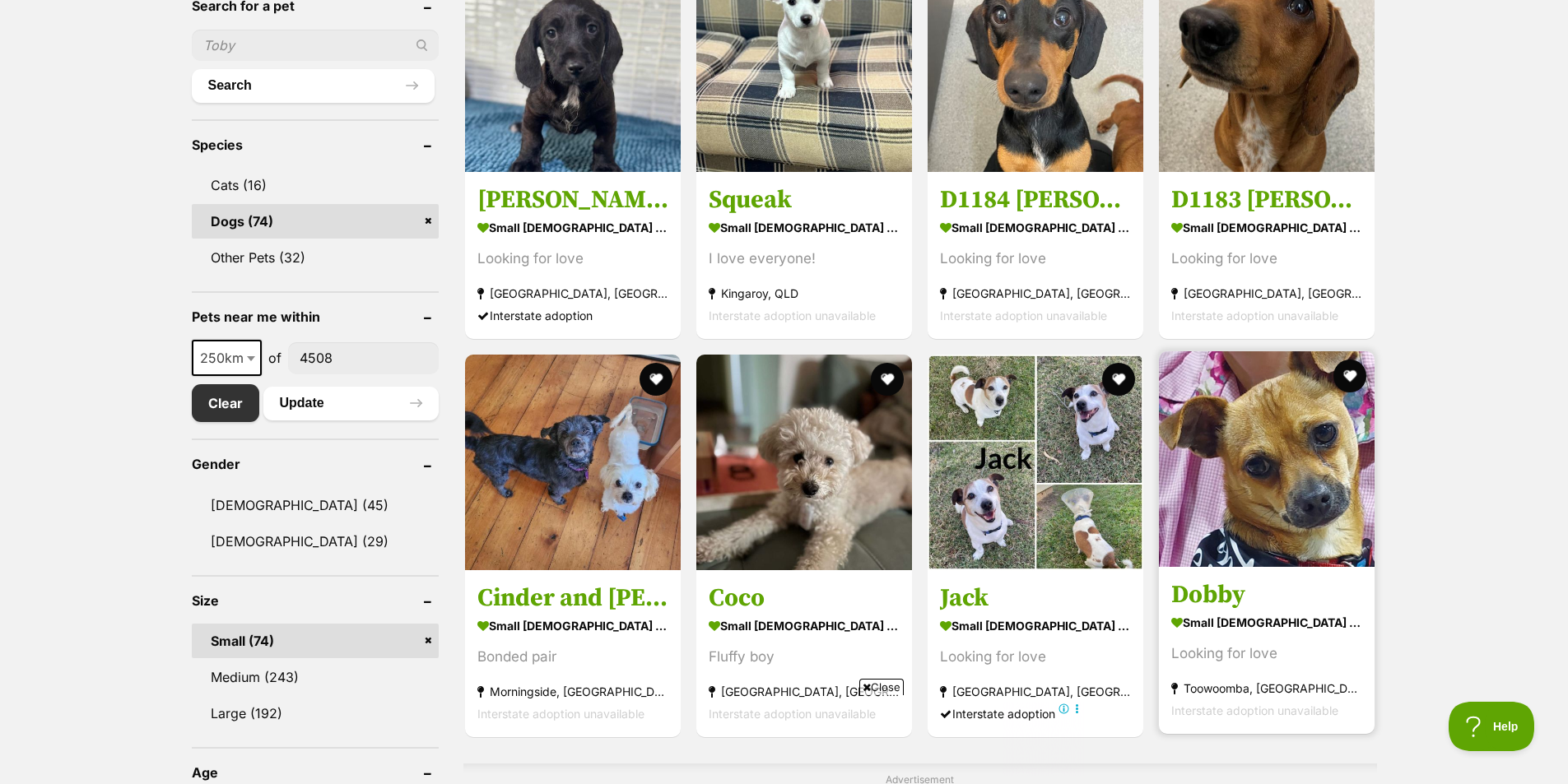
click at [1274, 501] on img at bounding box center [1266, 459] width 216 height 216
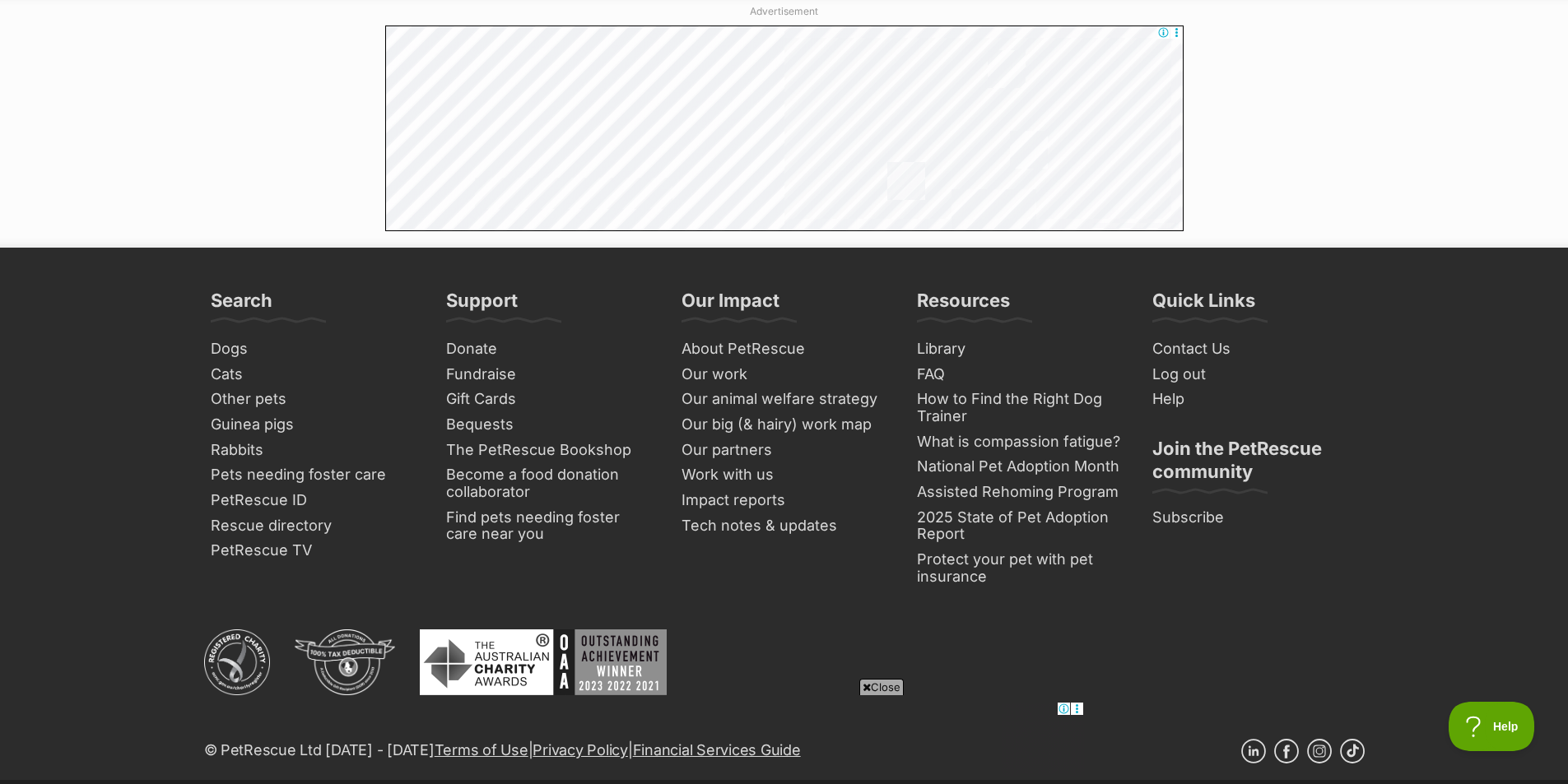
scroll to position [2881, 0]
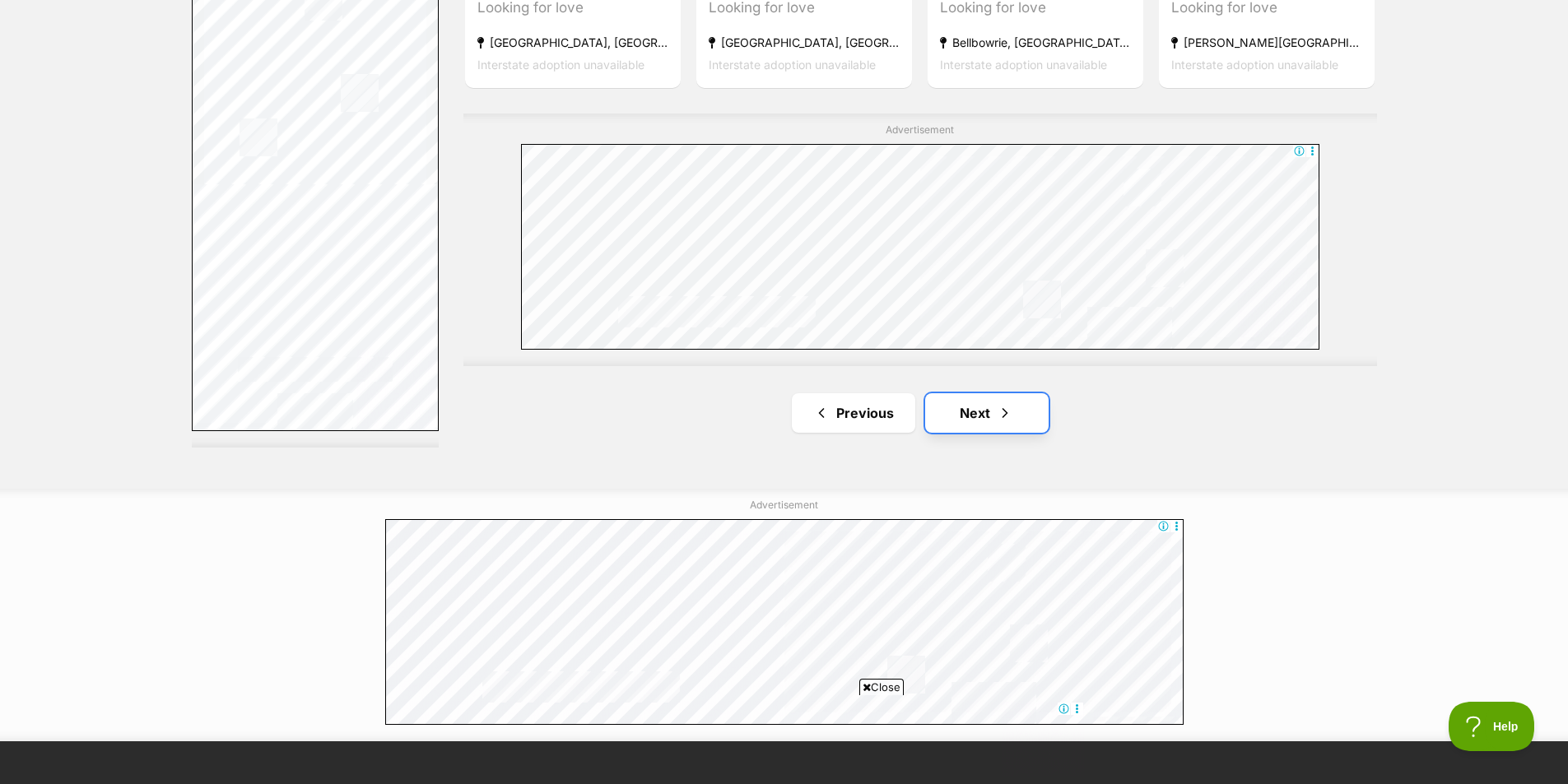
click at [1006, 412] on span "Next page" at bounding box center [1004, 413] width 17 height 19
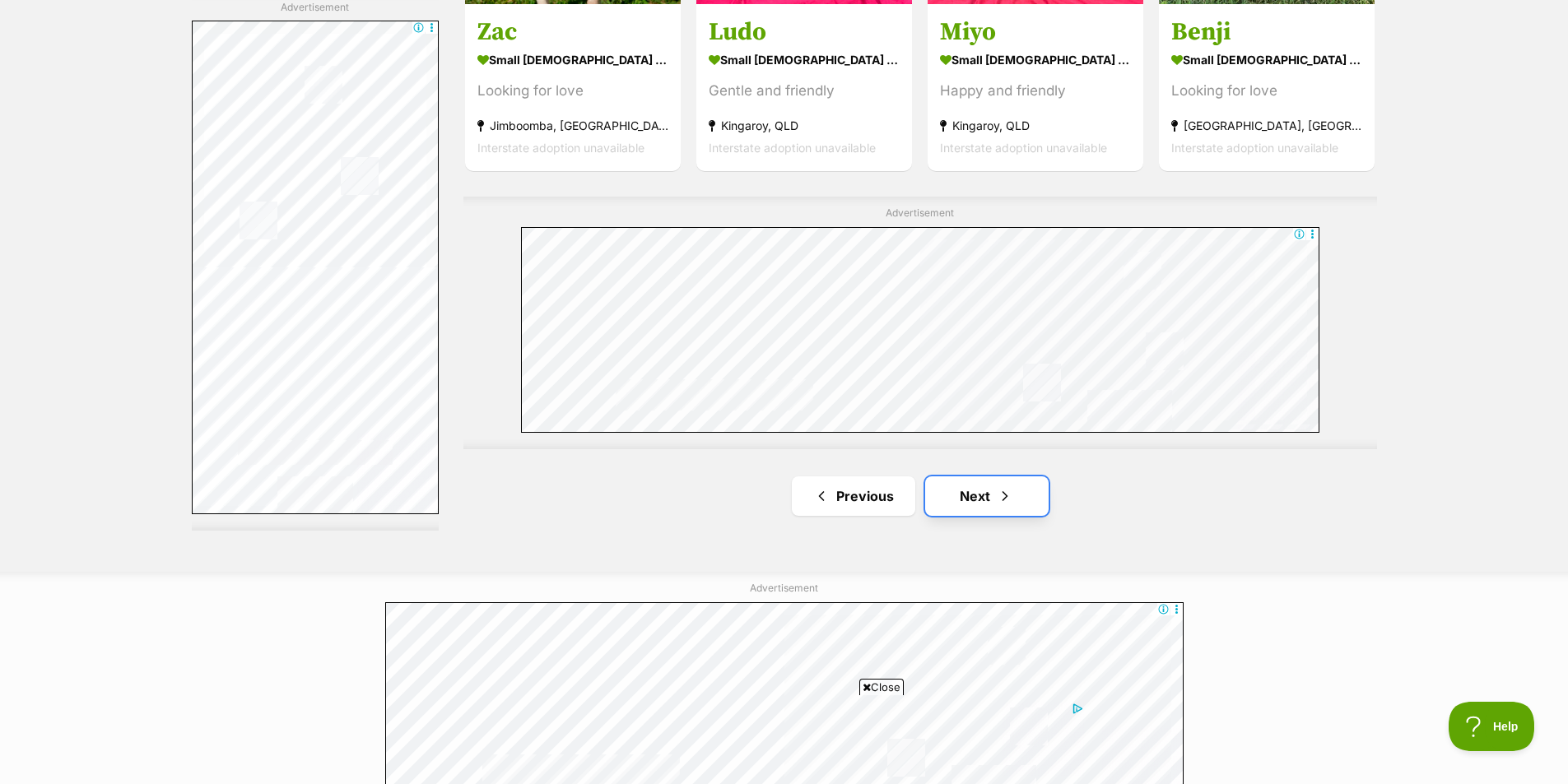
click at [974, 494] on link "Next" at bounding box center [987, 496] width 123 height 40
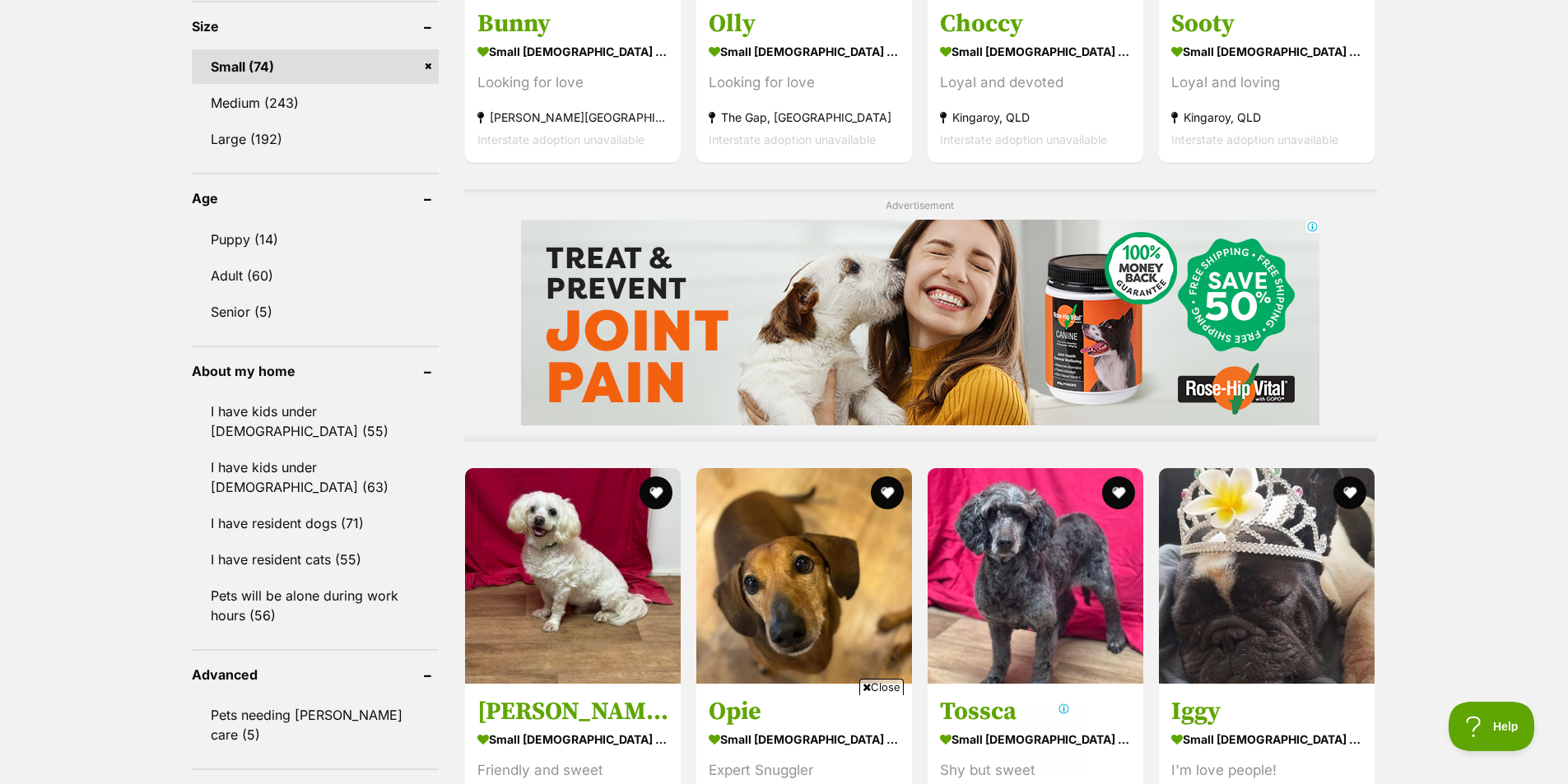
scroll to position [1399, 0]
